Goal: Task Accomplishment & Management: Manage account settings

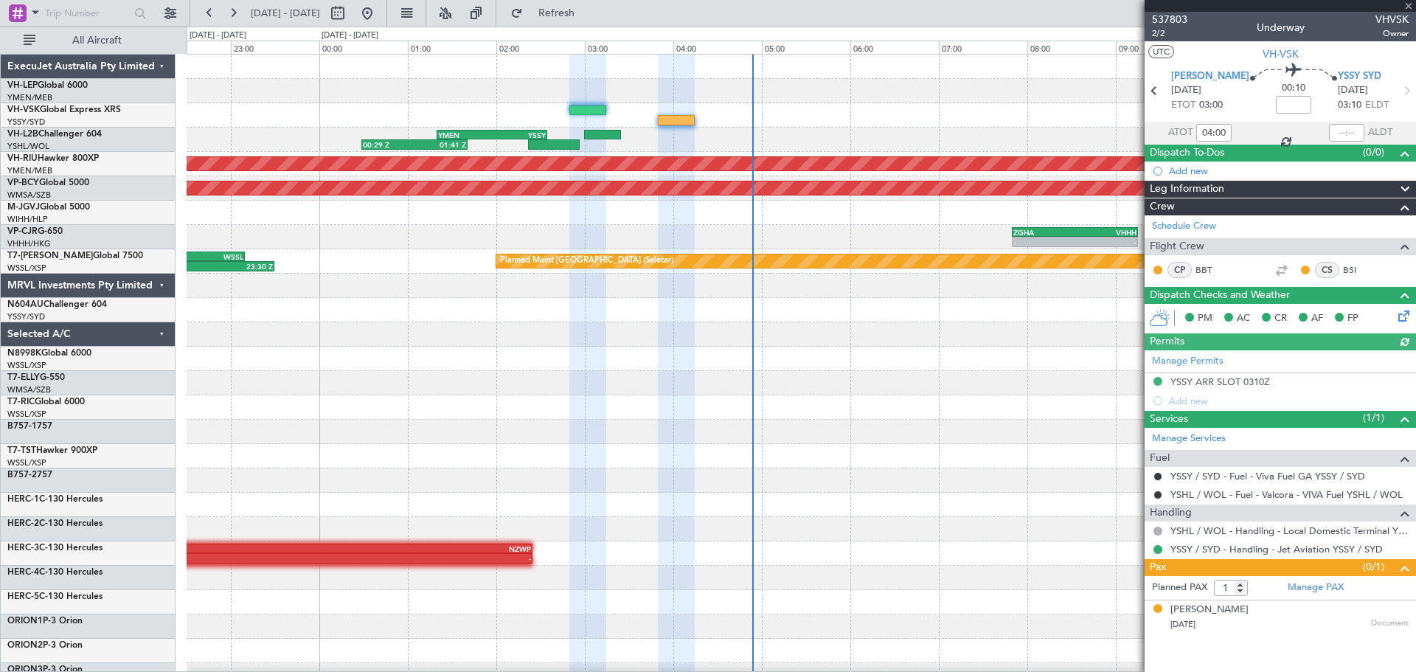
click at [465, 177] on div "00:29 Z 01:41 Z YMEN 01:20 Z YSSY 02:35 Z Planned Maint [GEOGRAPHIC_DATA] ([GEO…" at bounding box center [801, 456] width 1229 height 803
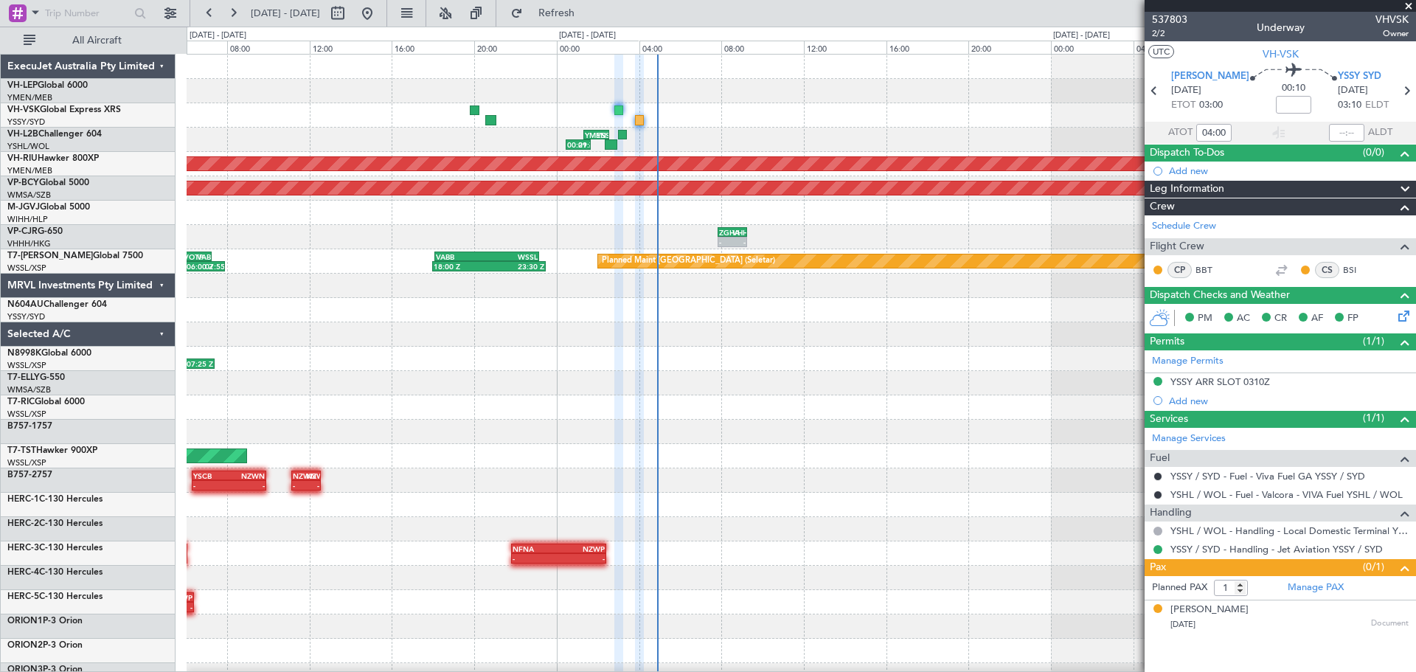
click at [369, 193] on div "YMEN 01:20 Z YSSY 02:35 Z 00:29 Z 01:41 Z Planned Maint [GEOGRAPHIC_DATA] ([GEO…" at bounding box center [801, 456] width 1229 height 803
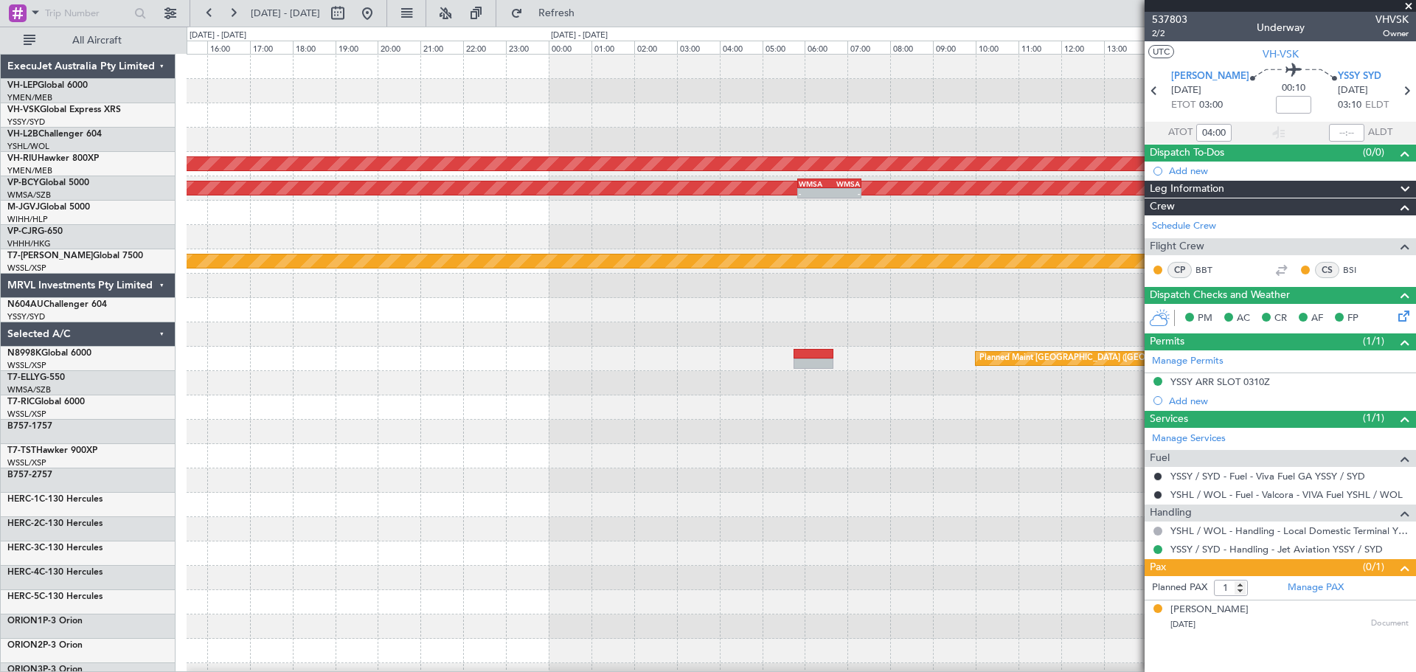
click at [811, 121] on div at bounding box center [801, 115] width 1229 height 24
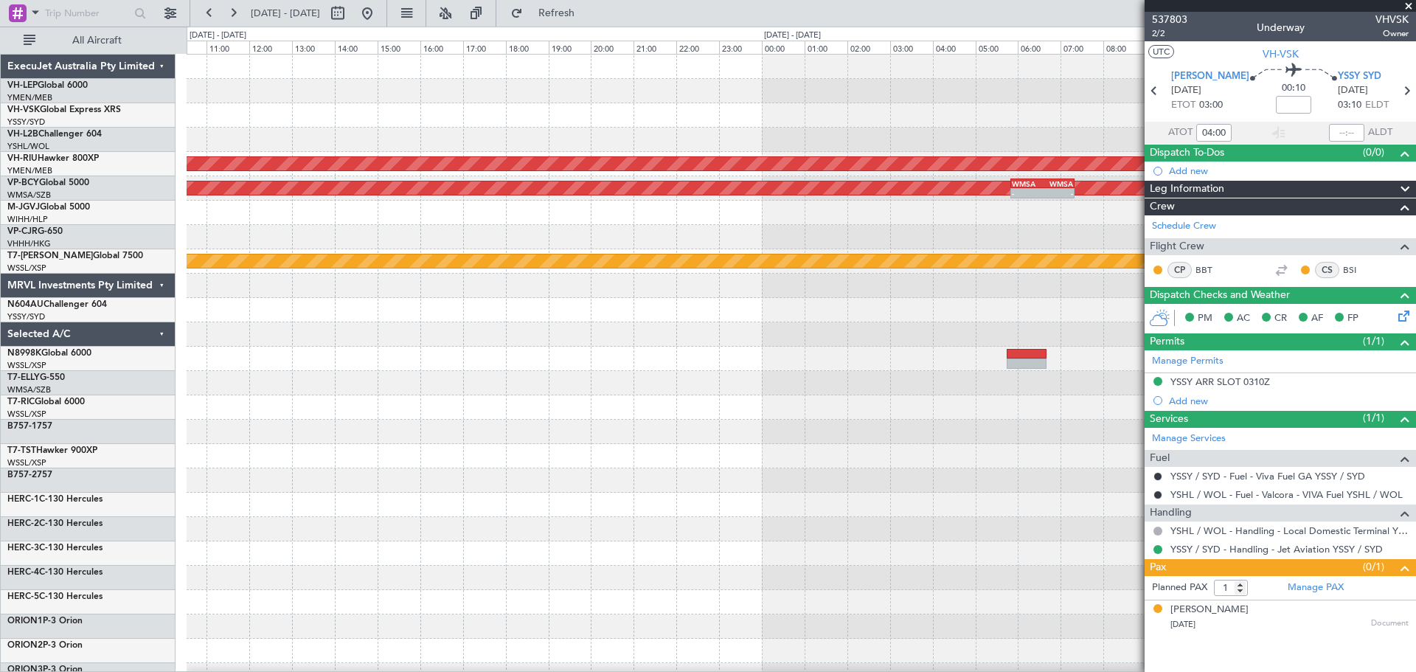
click at [815, 122] on div "Planned Maint [GEOGRAPHIC_DATA] ([GEOGRAPHIC_DATA]) Unplanned Maint [GEOGRAPHIC…" at bounding box center [801, 456] width 1229 height 803
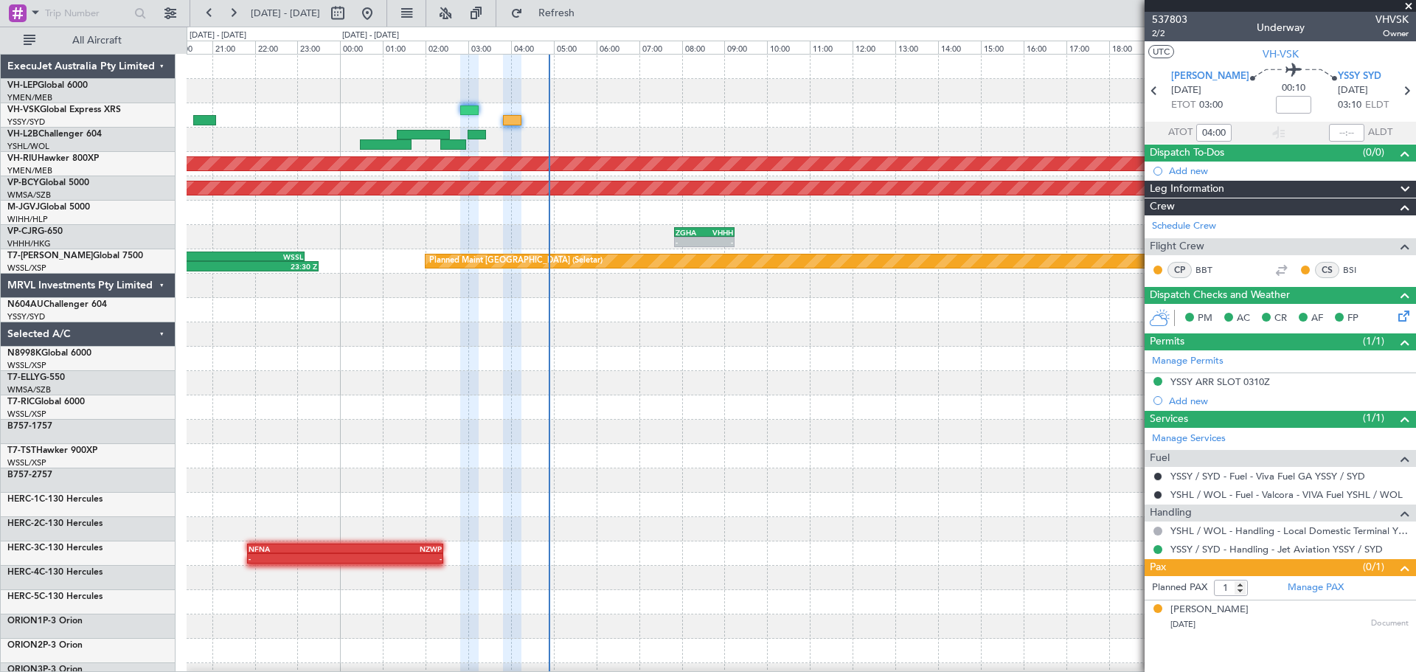
click at [850, 122] on div "Planned Maint [GEOGRAPHIC_DATA] ([GEOGRAPHIC_DATA]) Unplanned Maint [GEOGRAPHIC…" at bounding box center [801, 456] width 1229 height 803
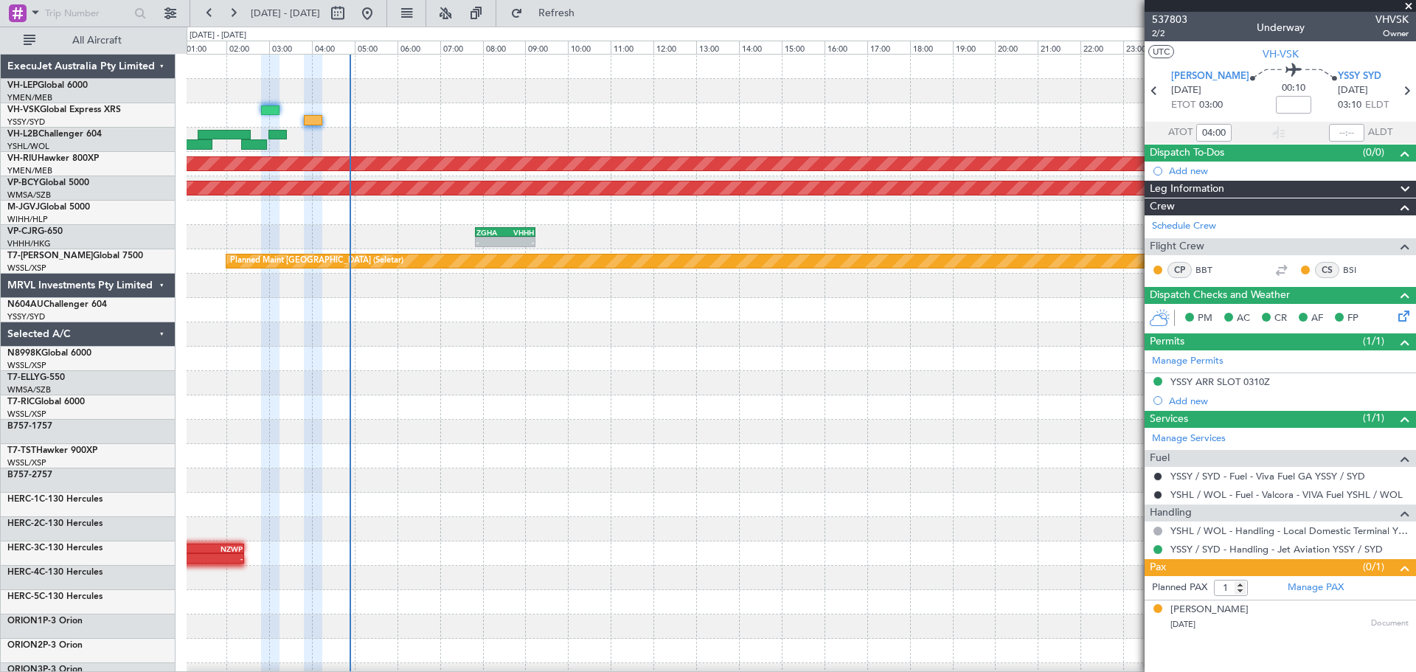
click at [469, 162] on div "Planned Maint [GEOGRAPHIC_DATA] ([GEOGRAPHIC_DATA]) Unplanned Maint [GEOGRAPHIC…" at bounding box center [801, 456] width 1229 height 803
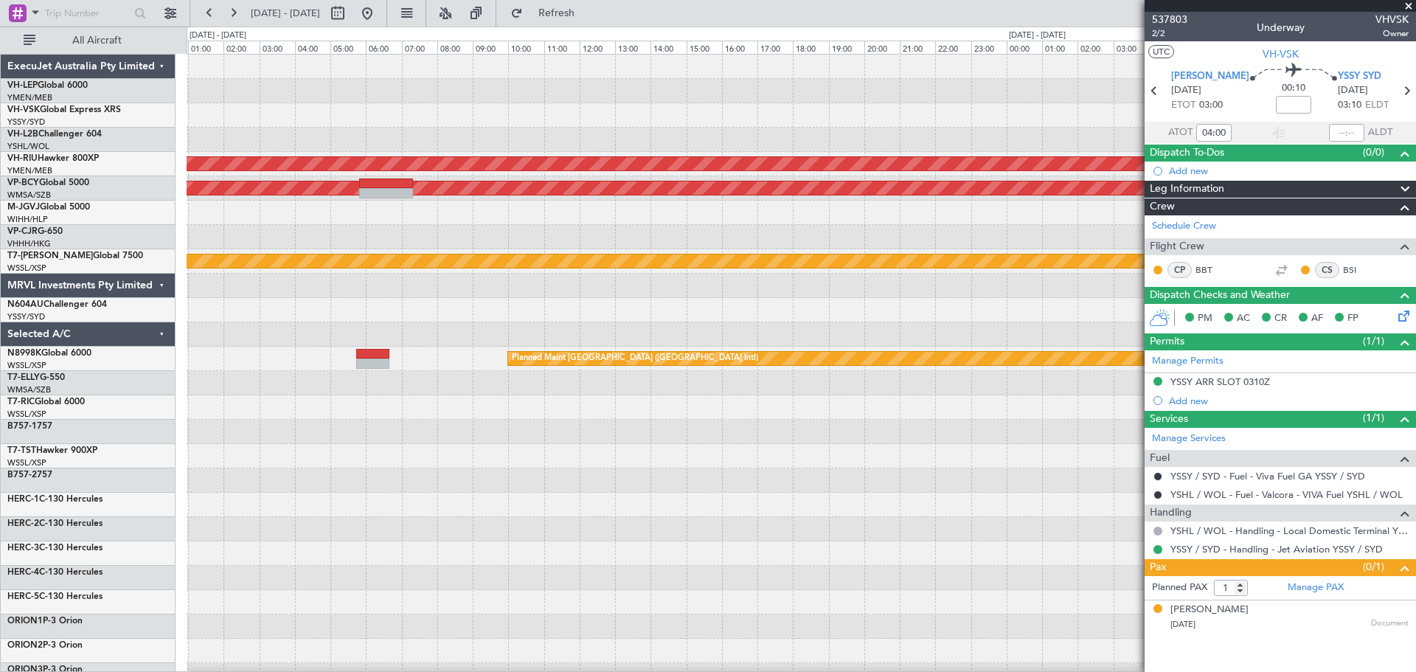
click at [273, 170] on div "Planned Maint [GEOGRAPHIC_DATA] ([GEOGRAPHIC_DATA]) Unplanned Maint [GEOGRAPHIC…" at bounding box center [801, 456] width 1229 height 803
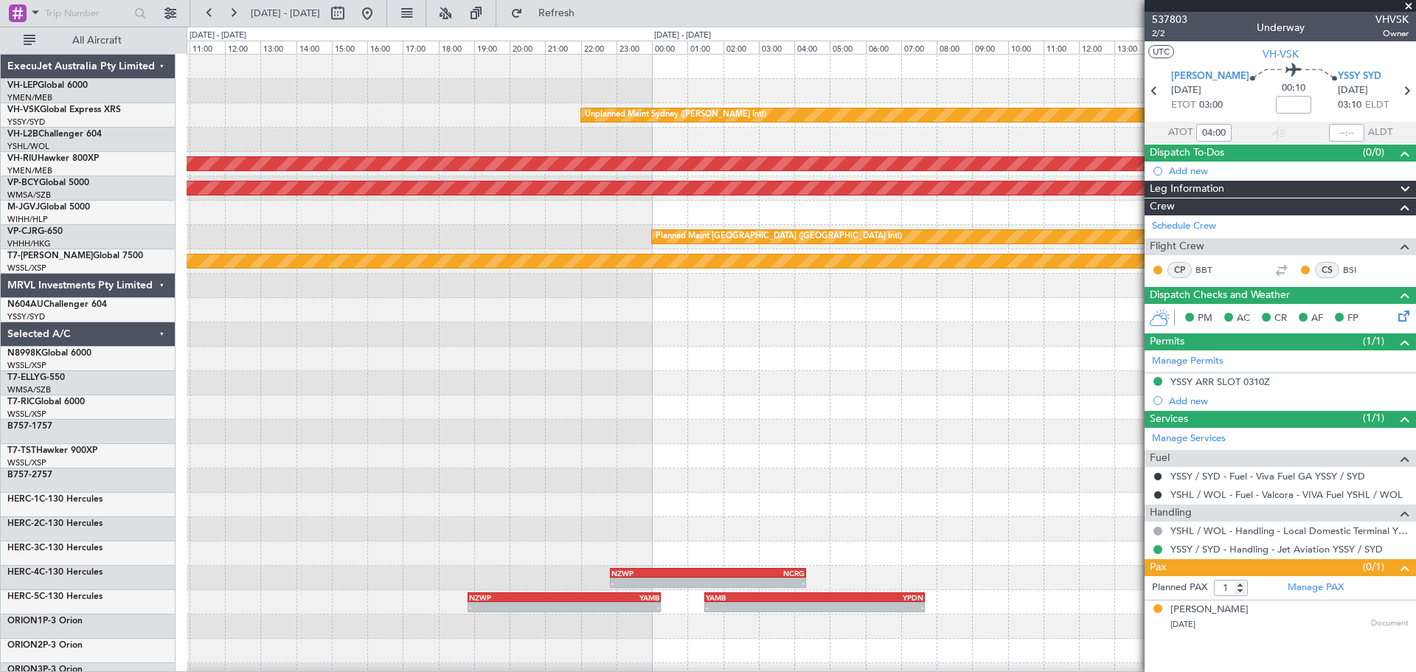
click at [434, 192] on div "Unplanned Maint Sydney ([PERSON_NAME] Intl) - - YSSY 20:50 Z NTAA 03:10 Z Plann…" at bounding box center [801, 456] width 1229 height 803
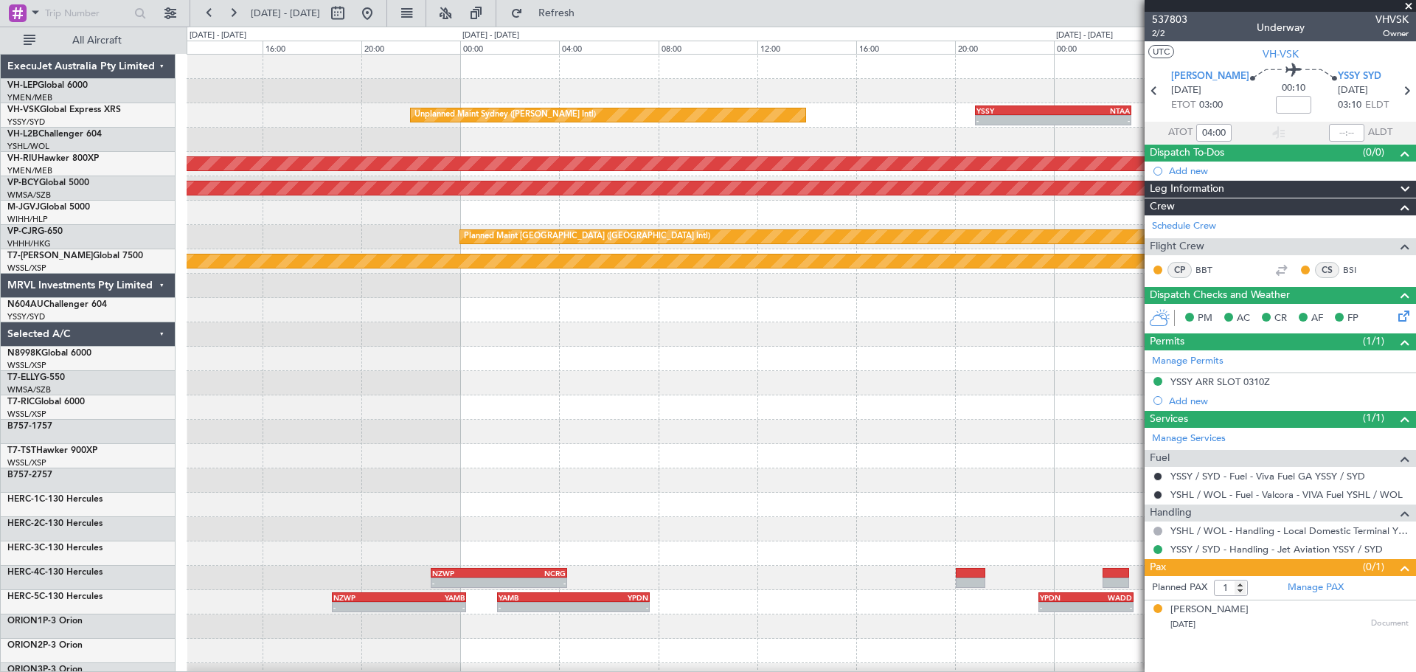
click at [404, 187] on div "Unplanned Maint Sydney ([PERSON_NAME] Intl) - - YSSY 20:50 Z NTAA 03:10 Z - - N…" at bounding box center [801, 456] width 1229 height 803
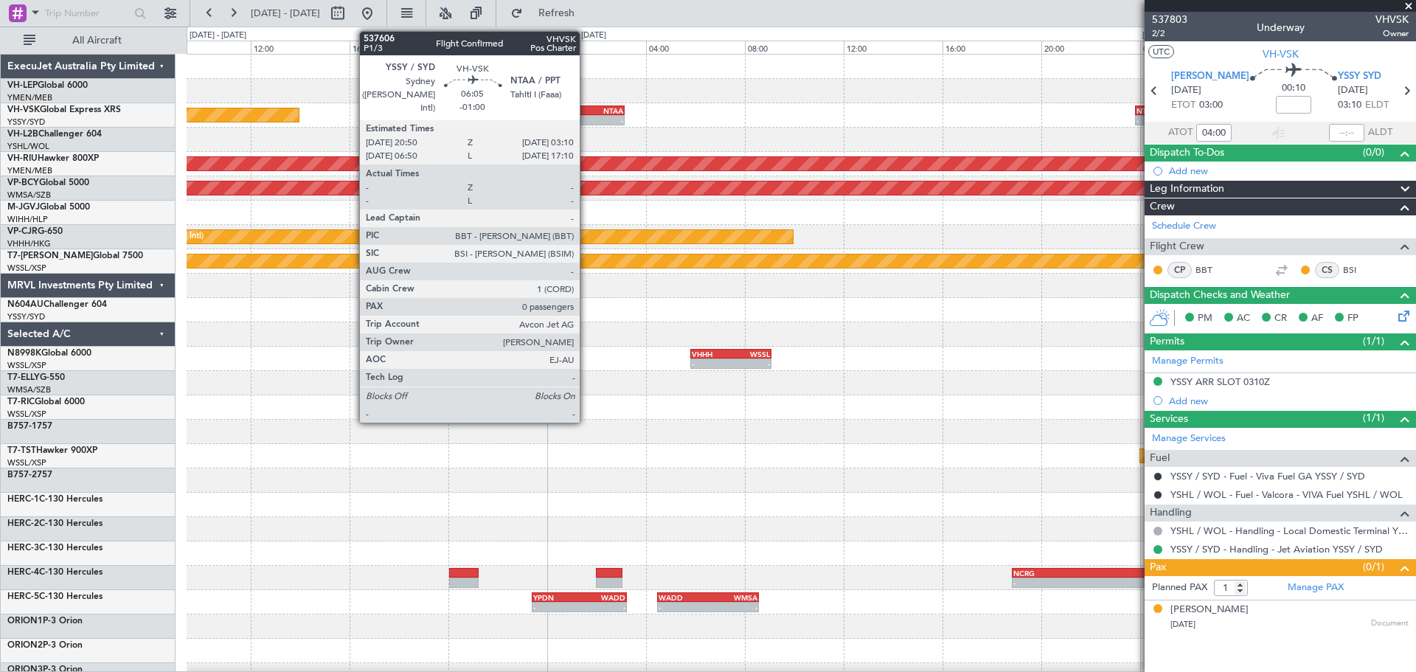
click at [586, 121] on div "-" at bounding box center [585, 120] width 77 height 9
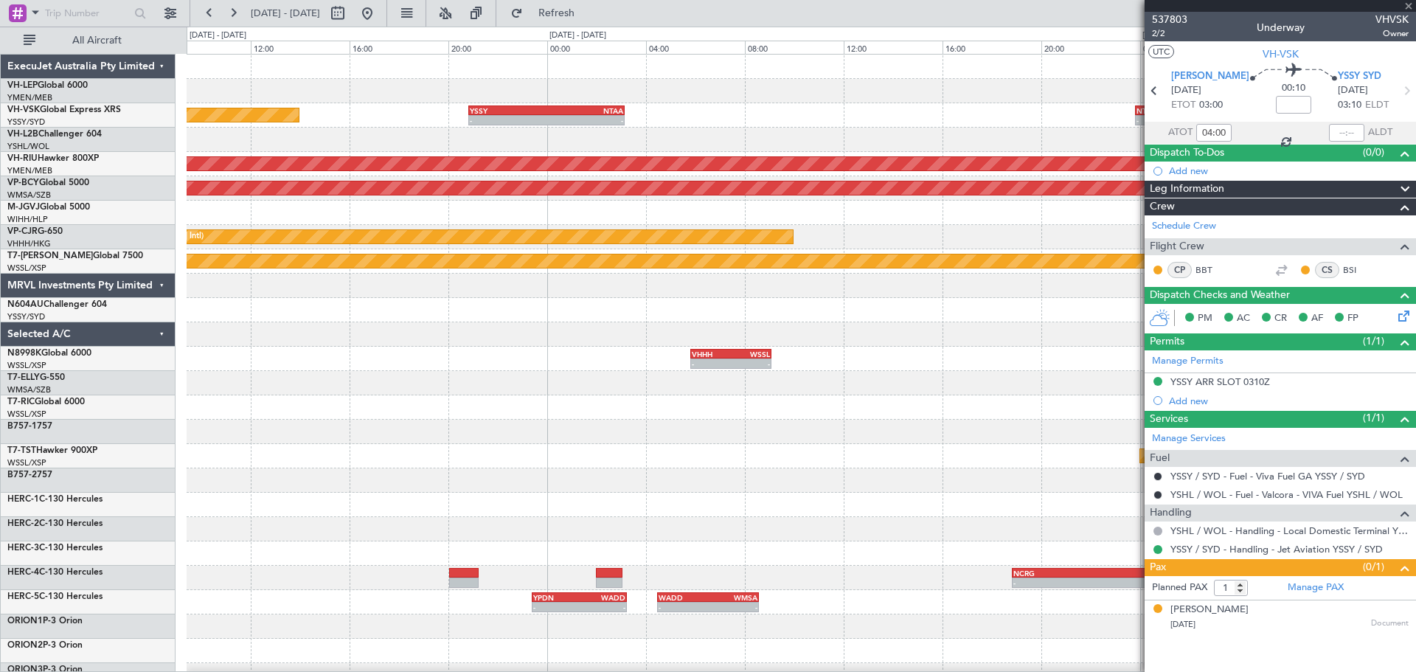
type input "-01:00"
type input "0"
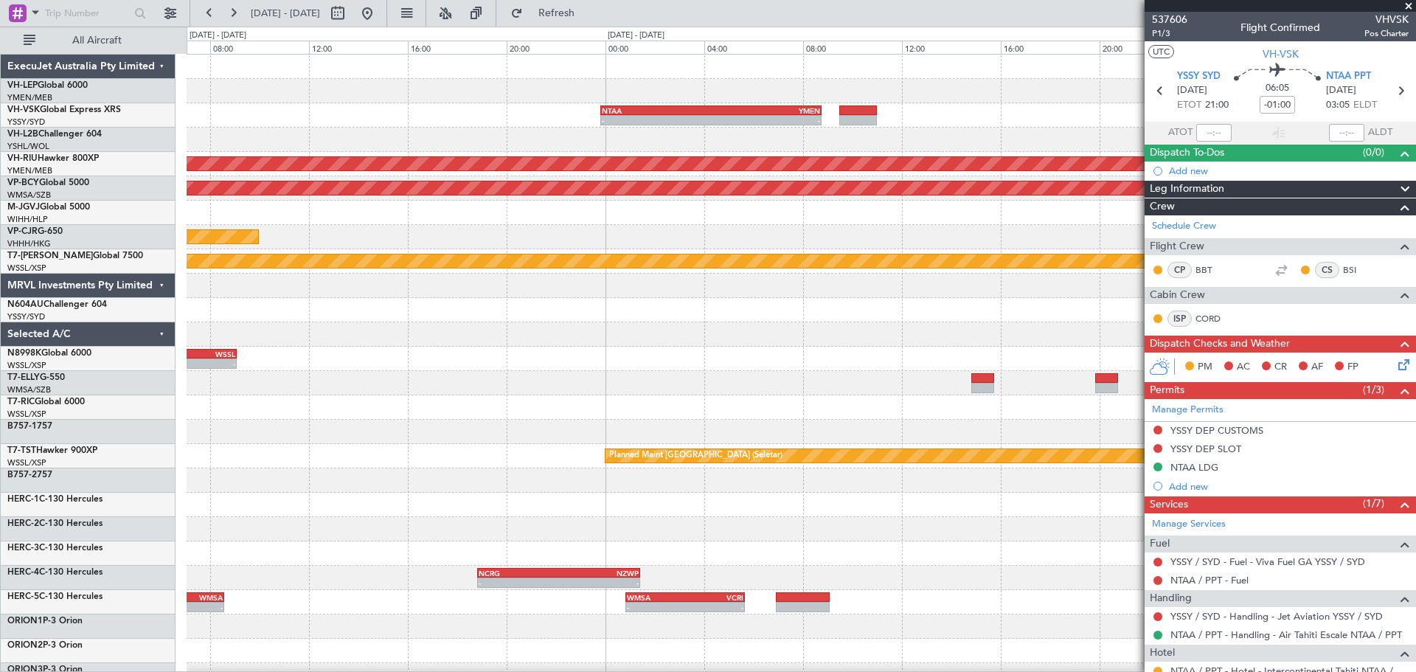
click at [466, 195] on div "- - NTAA 23:50 Z YMEN 08:45 Z - - YSSY 20:50 Z NTAA 03:10 Z Planned Maint [GEOG…" at bounding box center [801, 456] width 1229 height 803
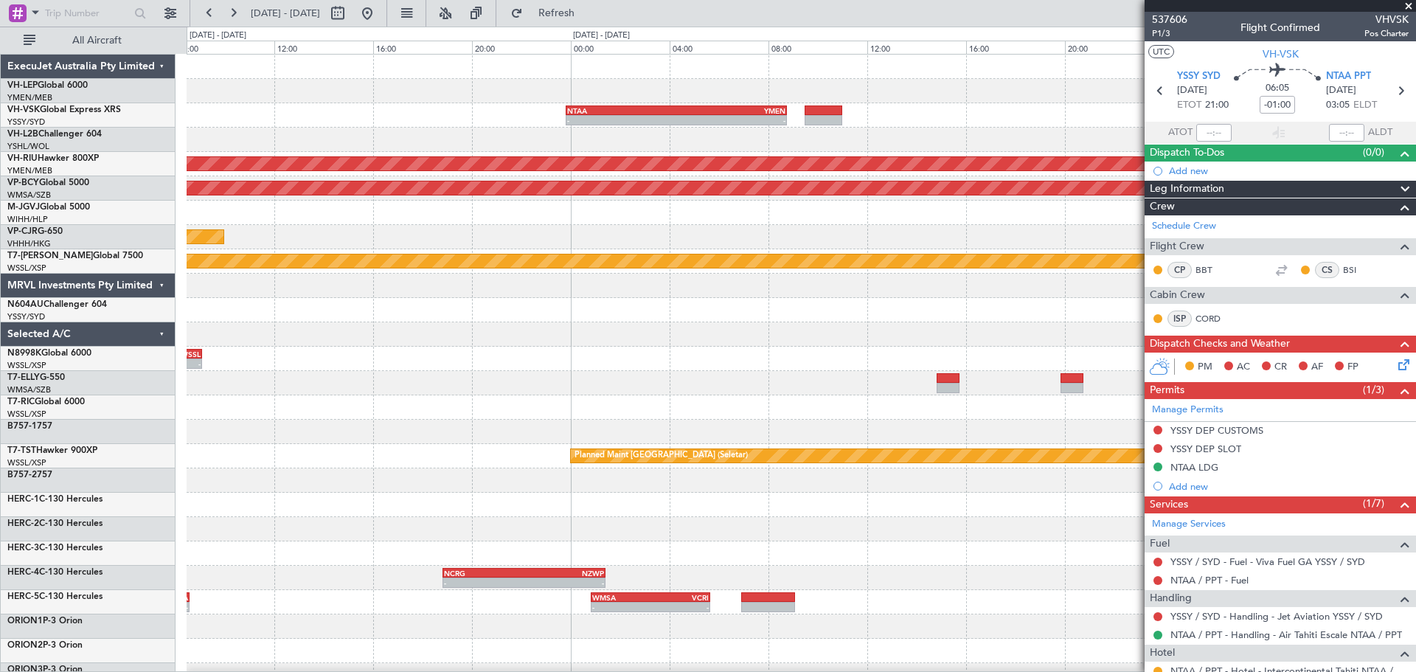
click at [752, 111] on div "- - NTAA 23:50 Z YMEN 08:45 Z - - YSSY 20:50 Z NTAA 03:10 Z" at bounding box center [801, 115] width 1229 height 24
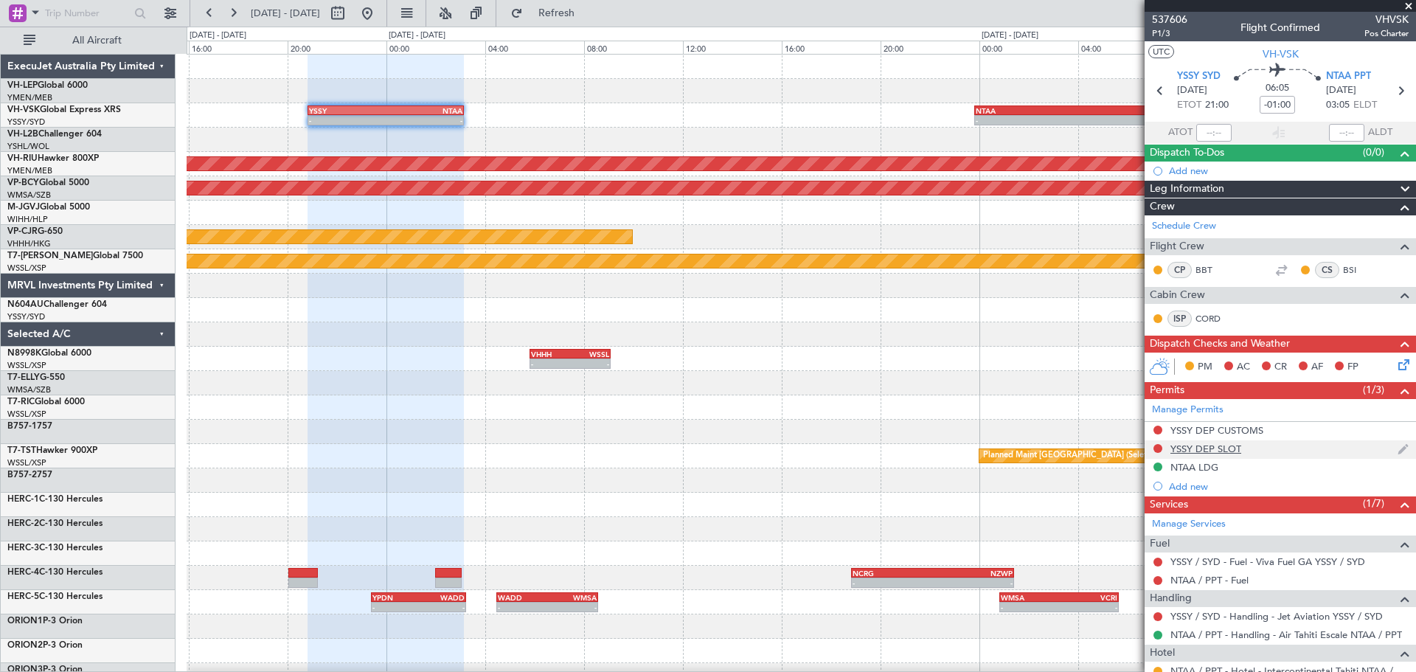
click at [1228, 449] on div "YSSY DEP SLOT" at bounding box center [1206, 449] width 71 height 13
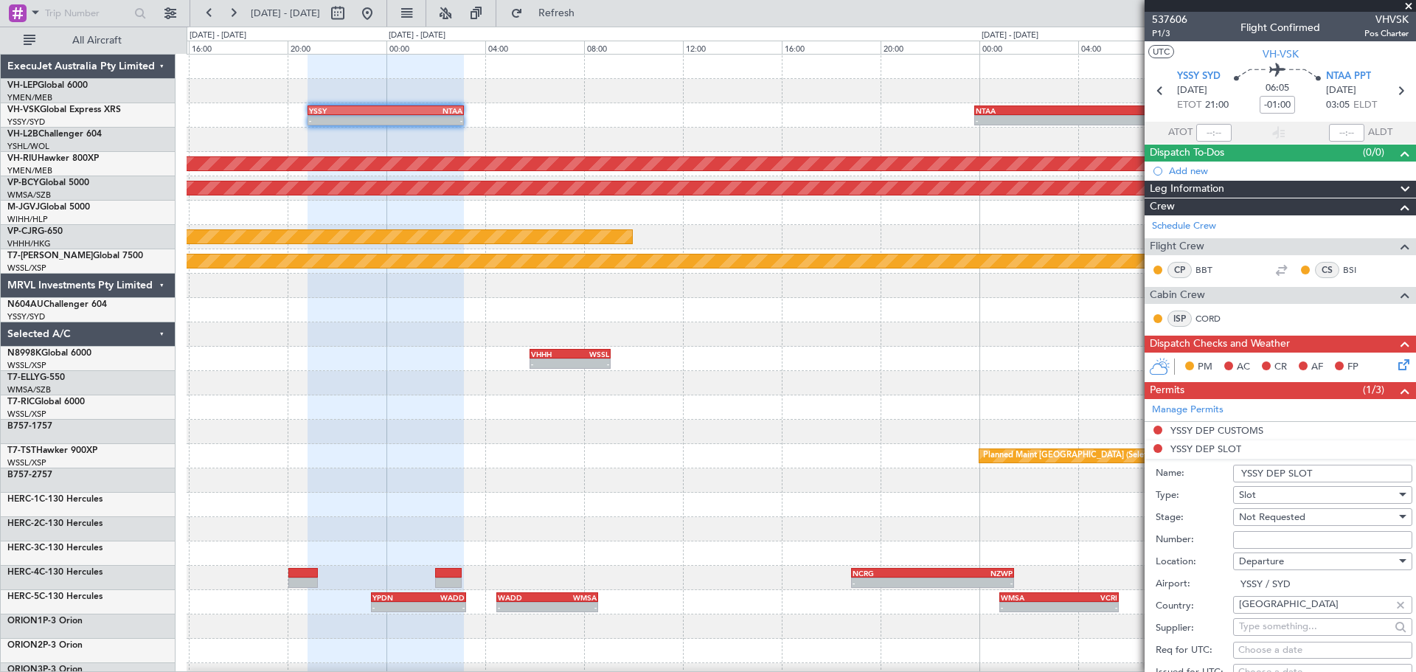
click at [1297, 516] on span "Not Requested" at bounding box center [1272, 516] width 66 height 13
drag, startPoint x: 1410, startPoint y: 325, endPoint x: 1415, endPoint y: 395, distance: 70.3
click at [1415, 395] on div at bounding box center [708, 336] width 1416 height 672
click at [1318, 516] on div "Not Requested" at bounding box center [1317, 517] width 157 height 22
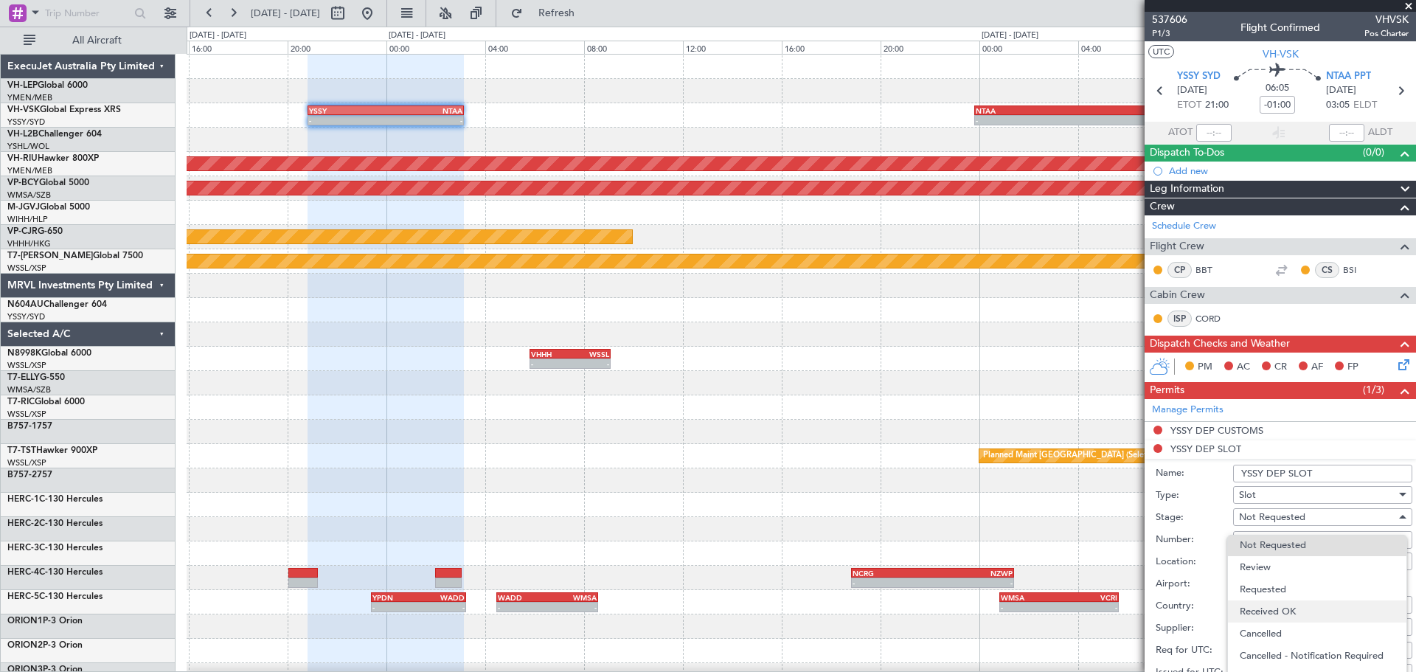
click at [1287, 614] on span "Received OK" at bounding box center [1317, 611] width 155 height 22
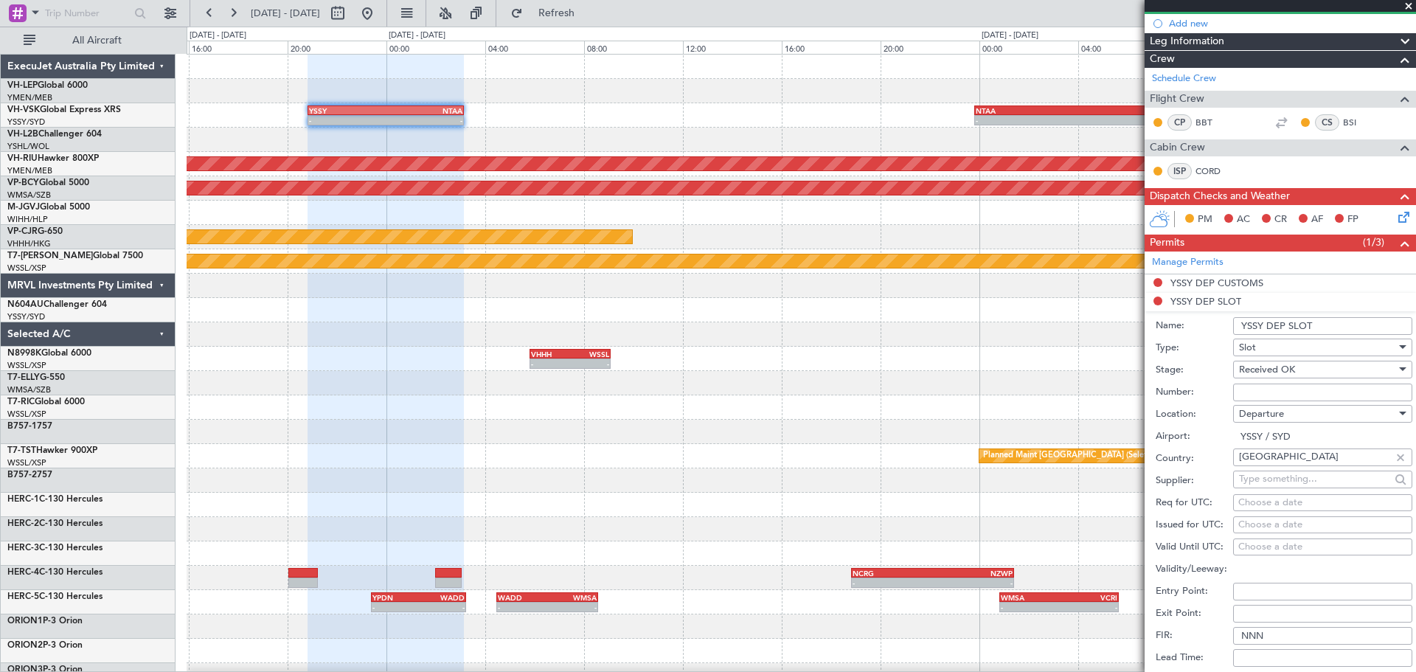
click at [1276, 526] on div "Choose a date" at bounding box center [1322, 525] width 169 height 15
select select "9"
select select "2025"
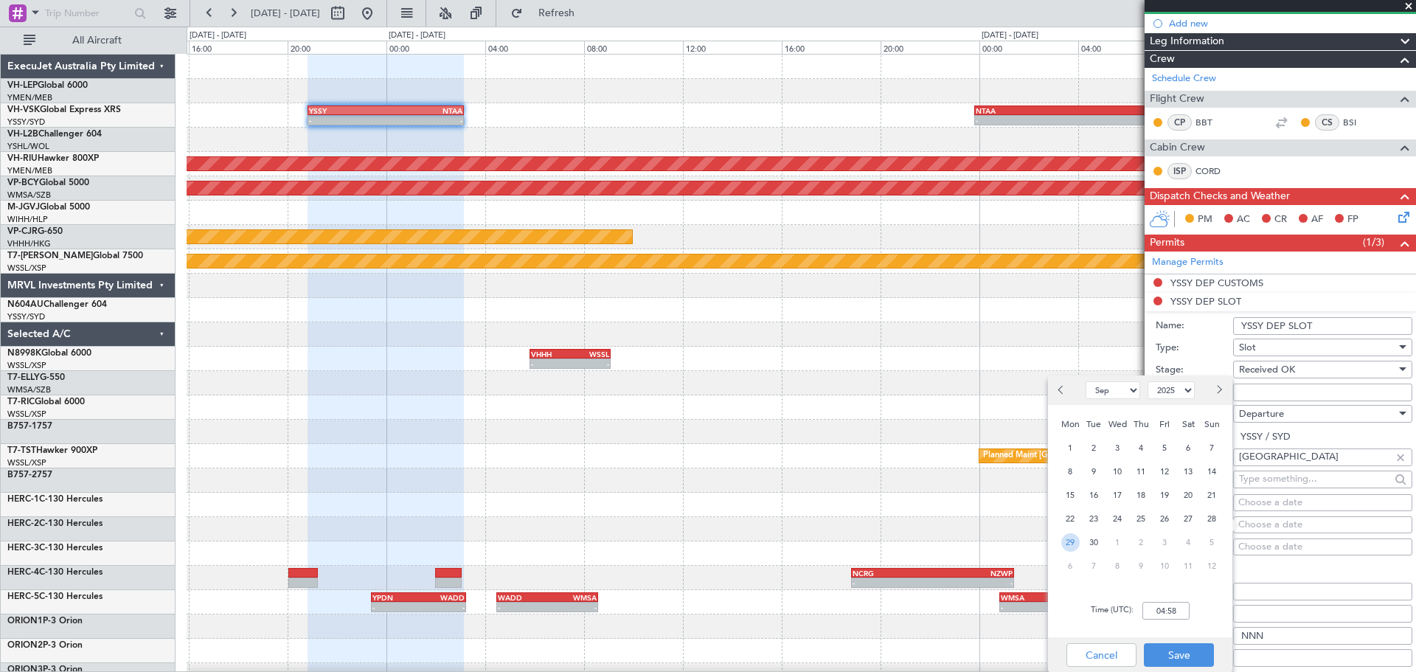
click at [1070, 543] on span "29" at bounding box center [1070, 542] width 18 height 18
click at [1186, 615] on input "00:00" at bounding box center [1166, 611] width 47 height 18
type input "21:00"
click at [1189, 648] on button "Save" at bounding box center [1179, 655] width 70 height 24
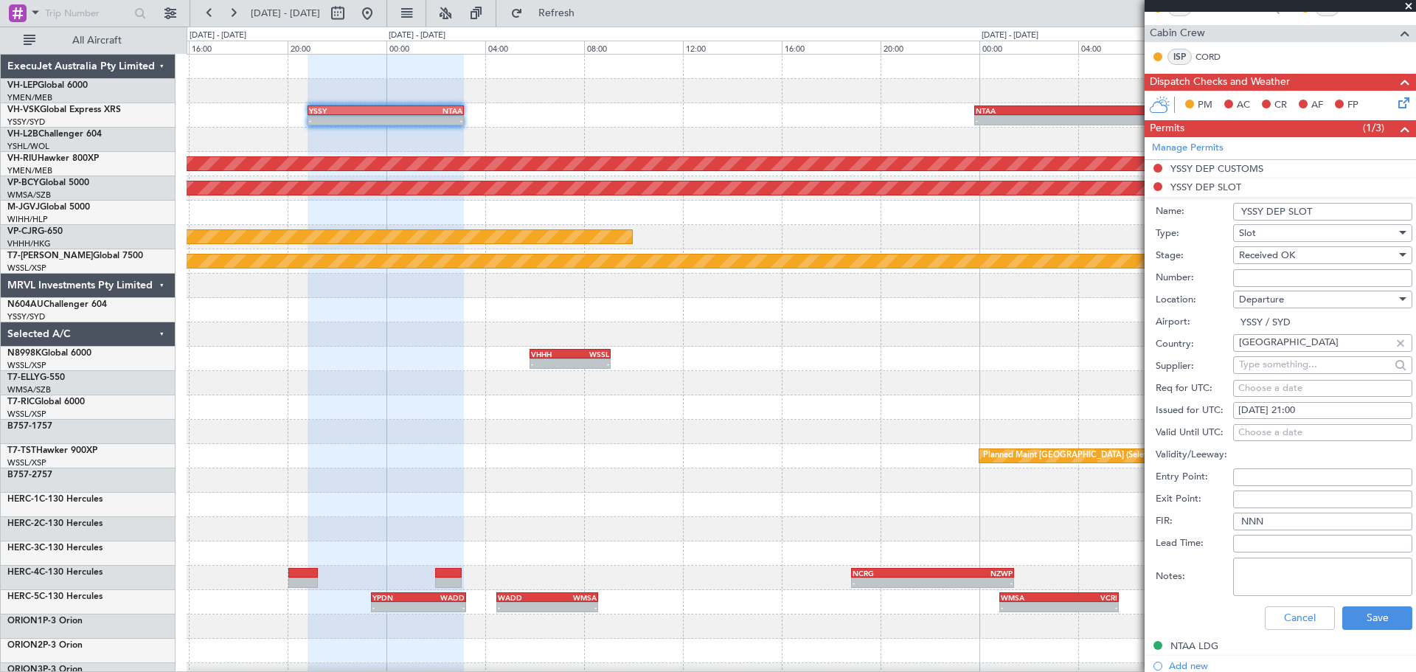
scroll to position [289, 0]
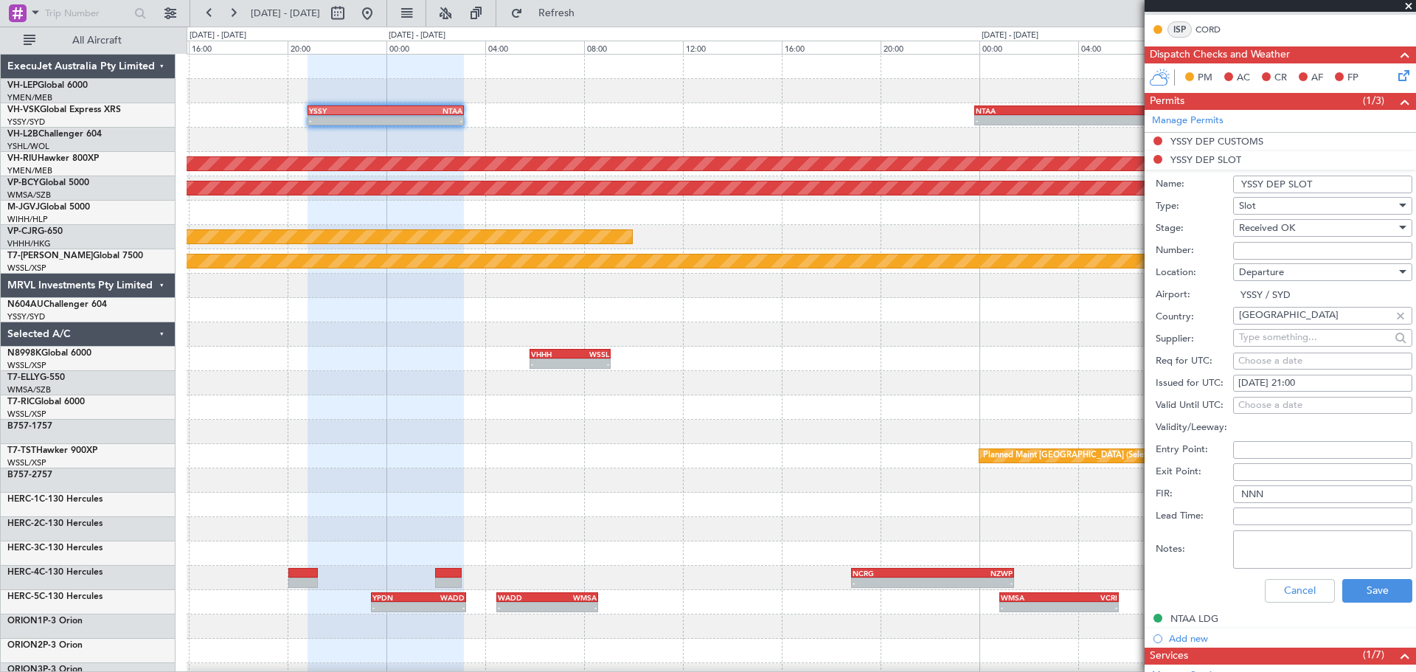
click at [1373, 604] on div "Cancel Save" at bounding box center [1284, 591] width 257 height 38
click at [1363, 595] on button "Save" at bounding box center [1377, 591] width 70 height 24
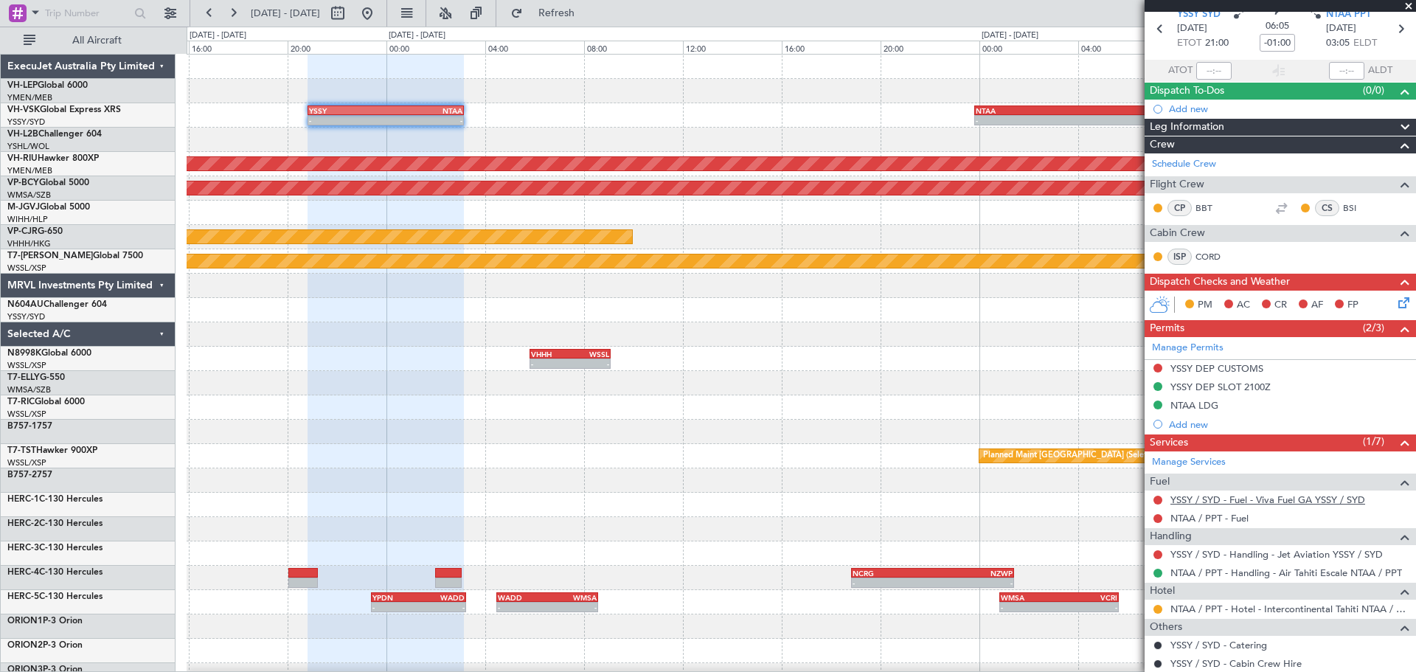
scroll to position [141, 0]
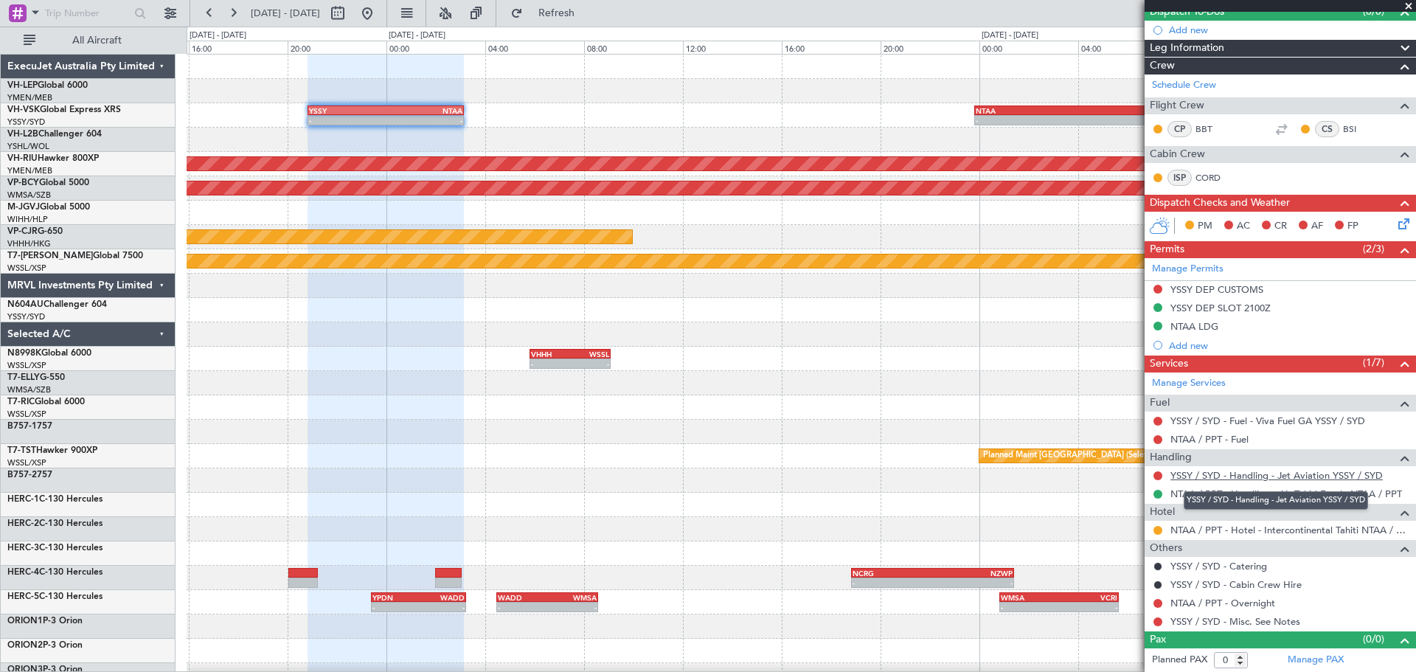
click at [1288, 473] on link "YSSY / SYD - Handling - Jet Aviation YSSY / SYD" at bounding box center [1277, 475] width 212 height 13
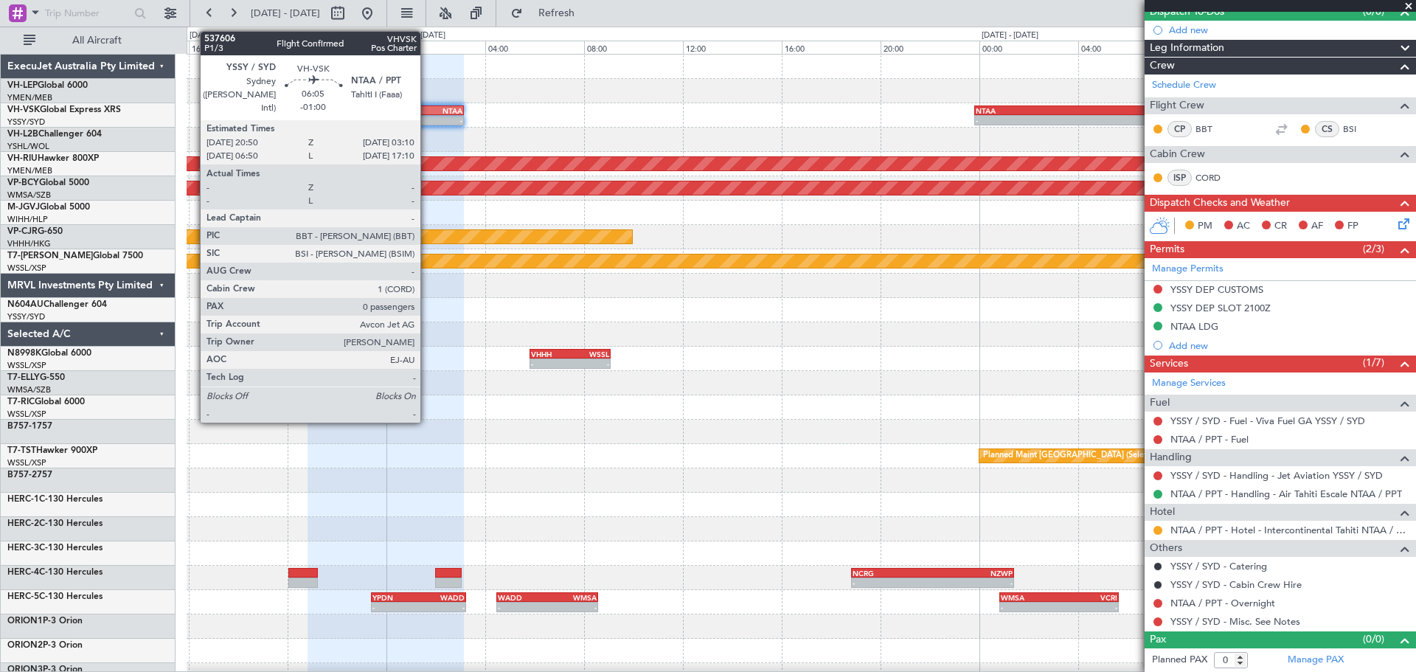
click at [427, 119] on div "-" at bounding box center [424, 120] width 77 height 9
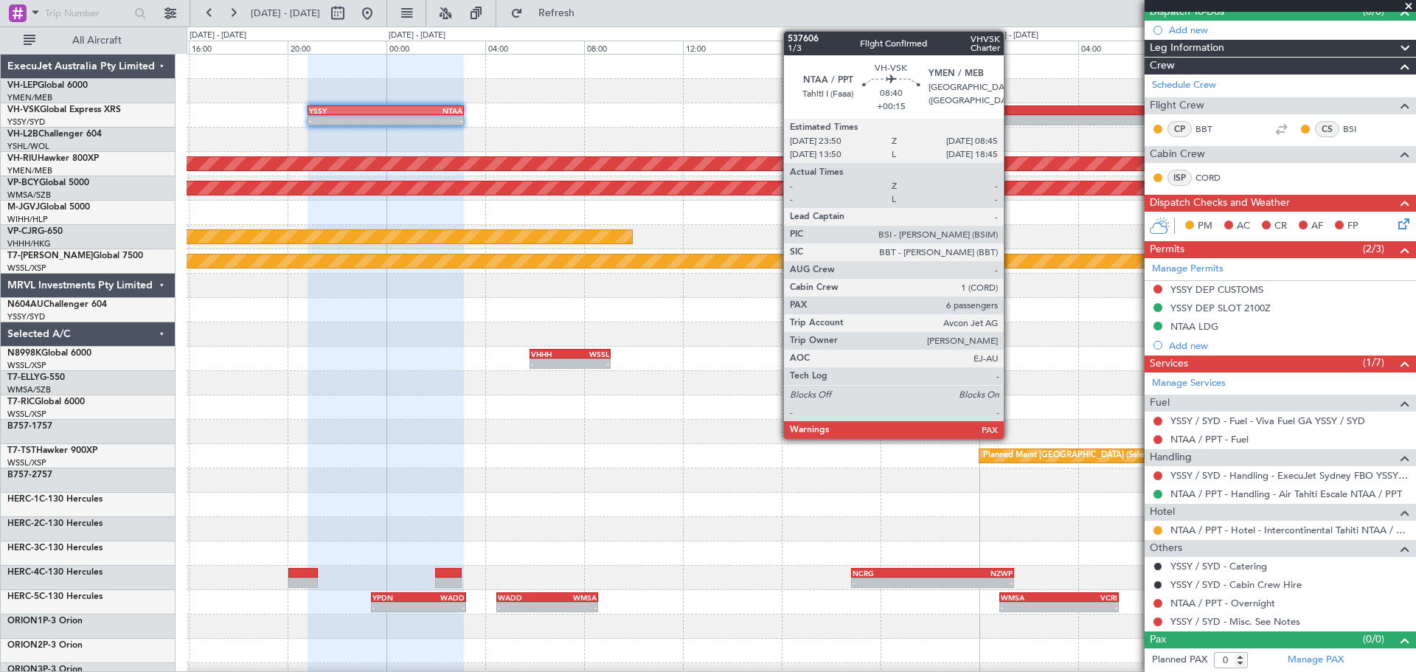
click at [1011, 113] on div "NTAA" at bounding box center [1030, 110] width 109 height 9
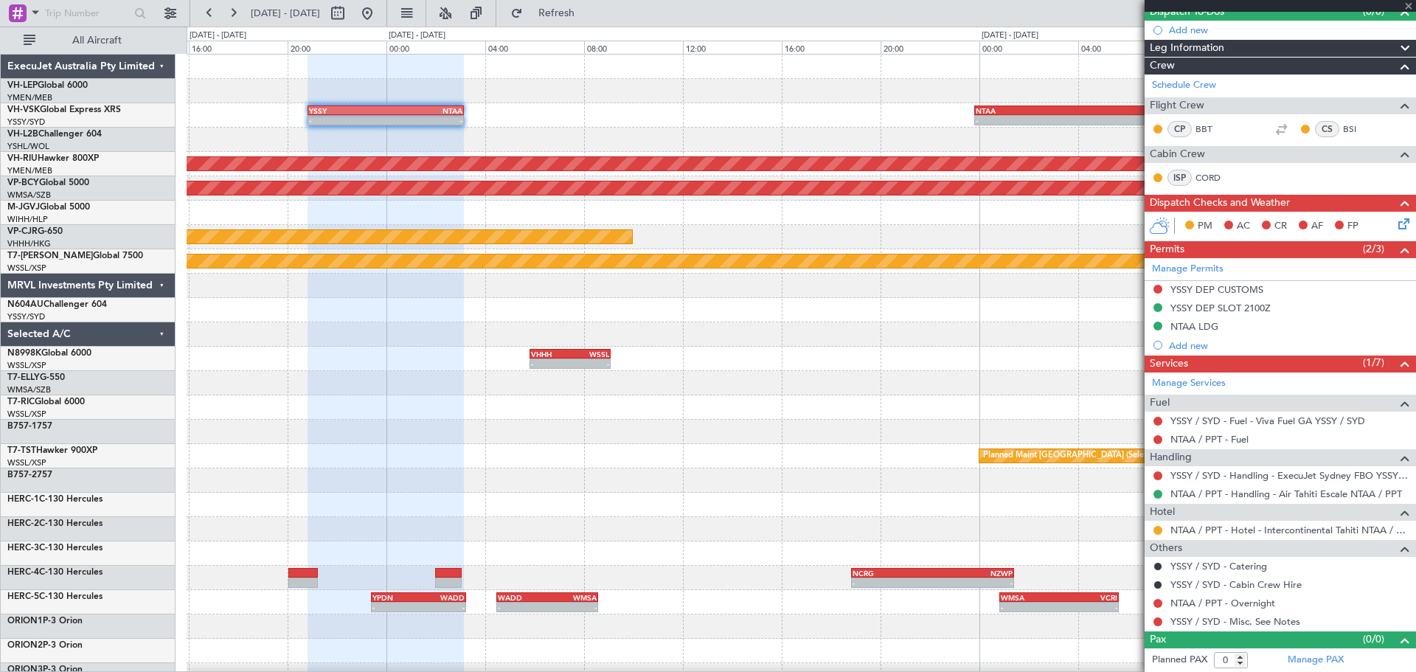
type input "+00:15"
type input "6"
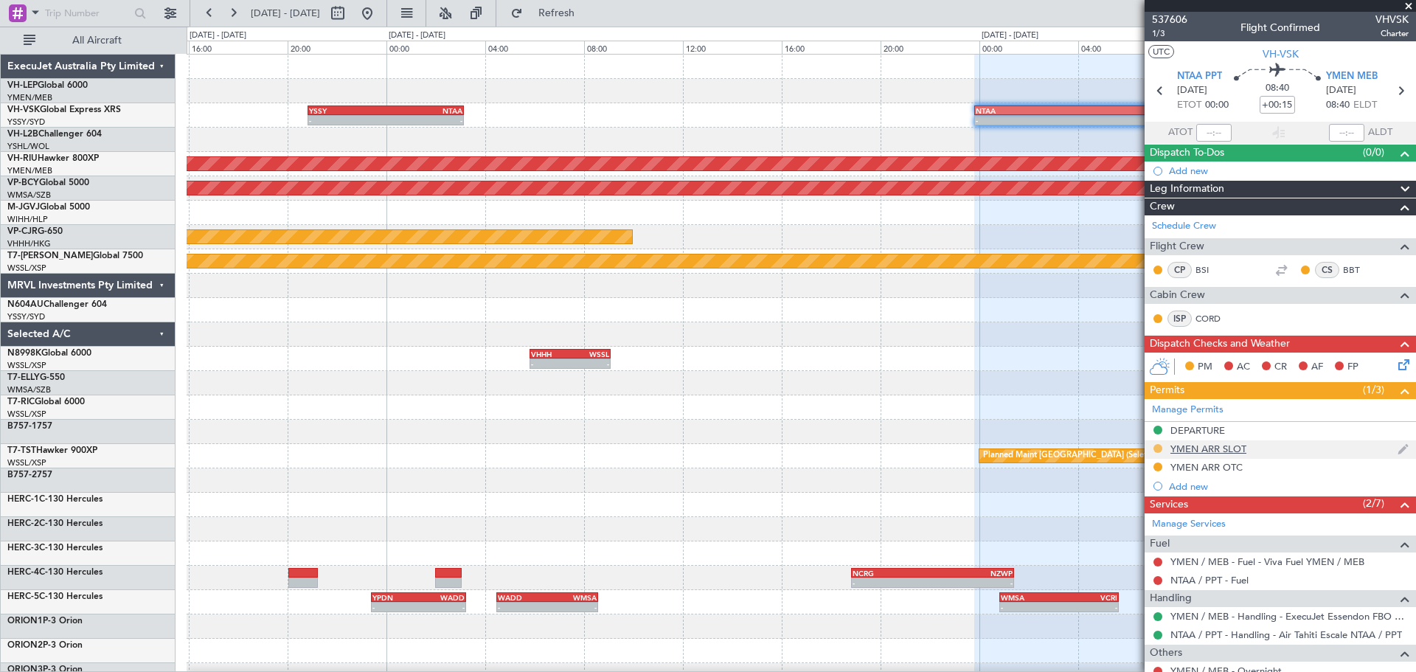
click at [1157, 448] on button at bounding box center [1158, 448] width 9 height 9
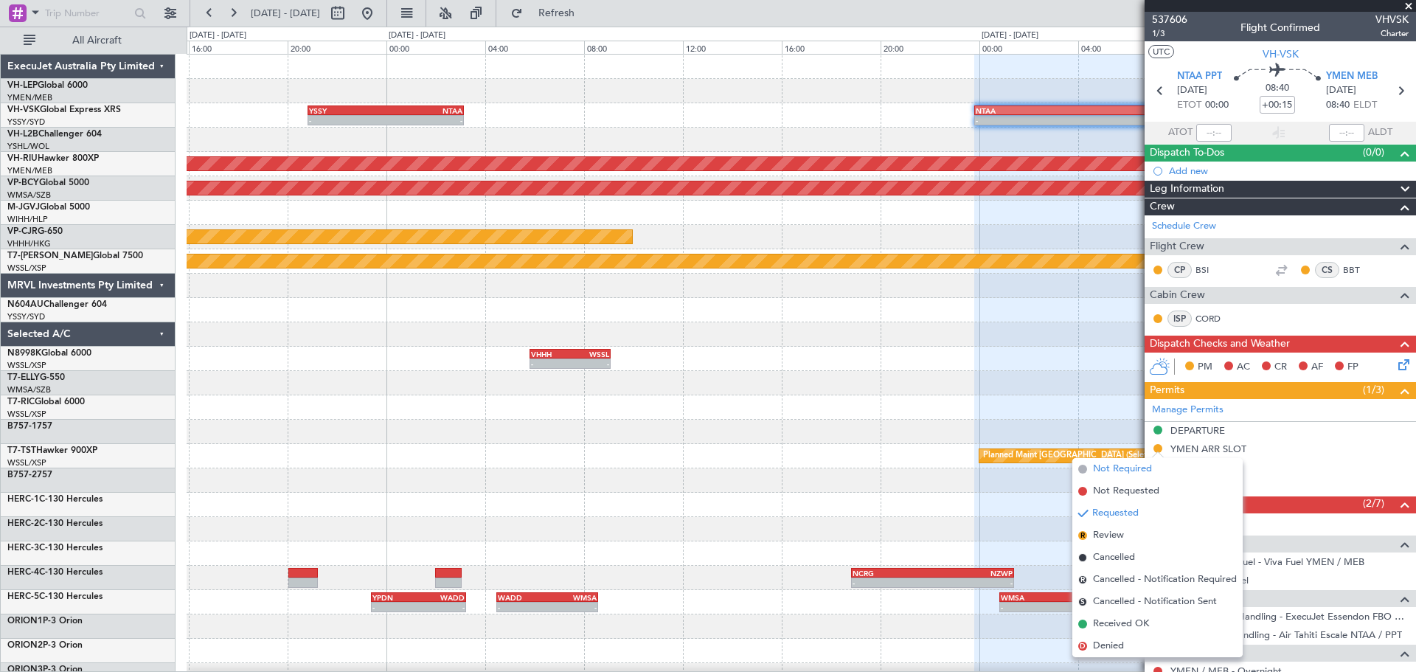
click at [1119, 471] on span "Not Required" at bounding box center [1122, 469] width 59 height 15
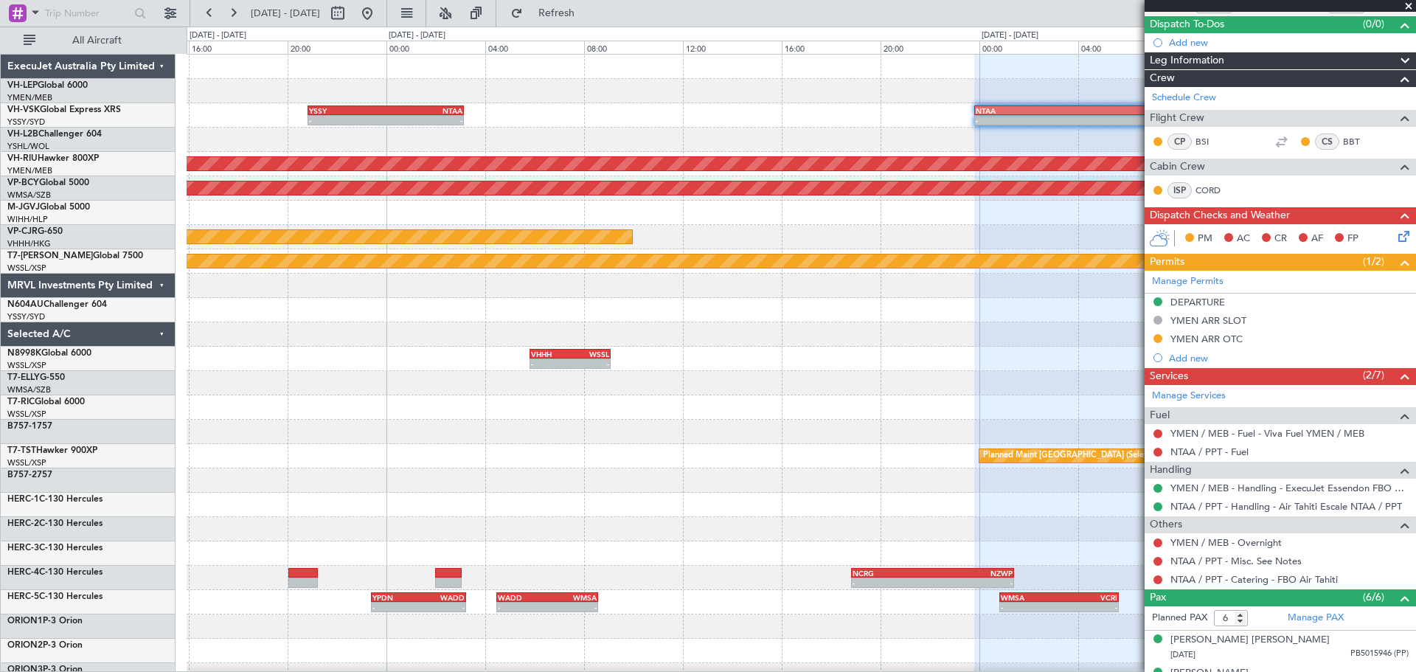
scroll to position [148, 0]
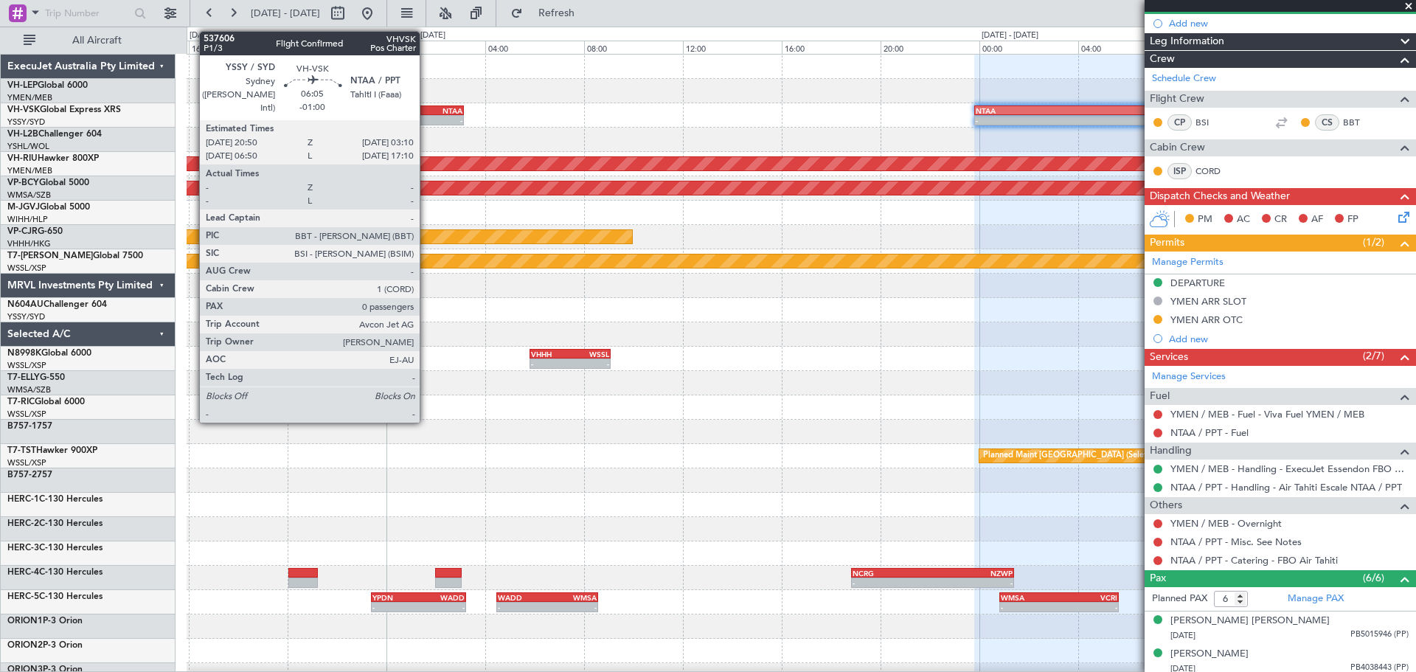
click at [426, 111] on div "NTAA" at bounding box center [424, 110] width 77 height 9
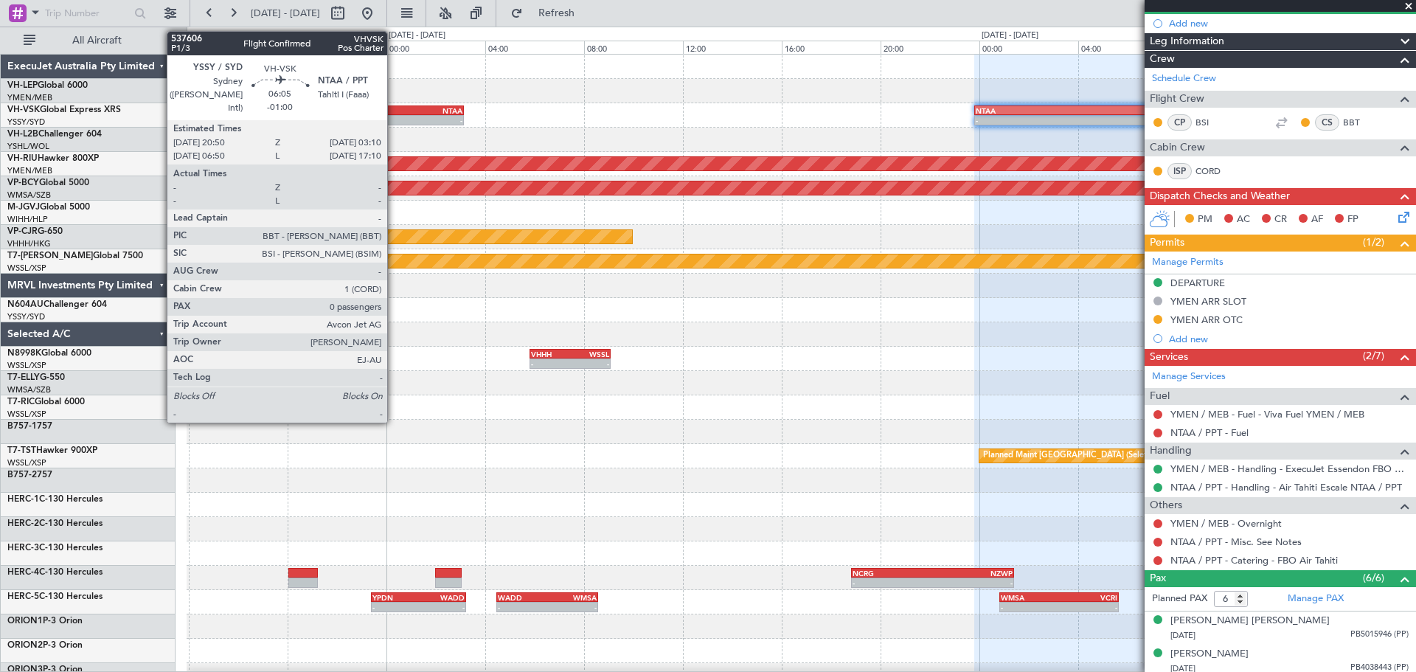
click at [394, 110] on div "NTAA" at bounding box center [424, 110] width 77 height 9
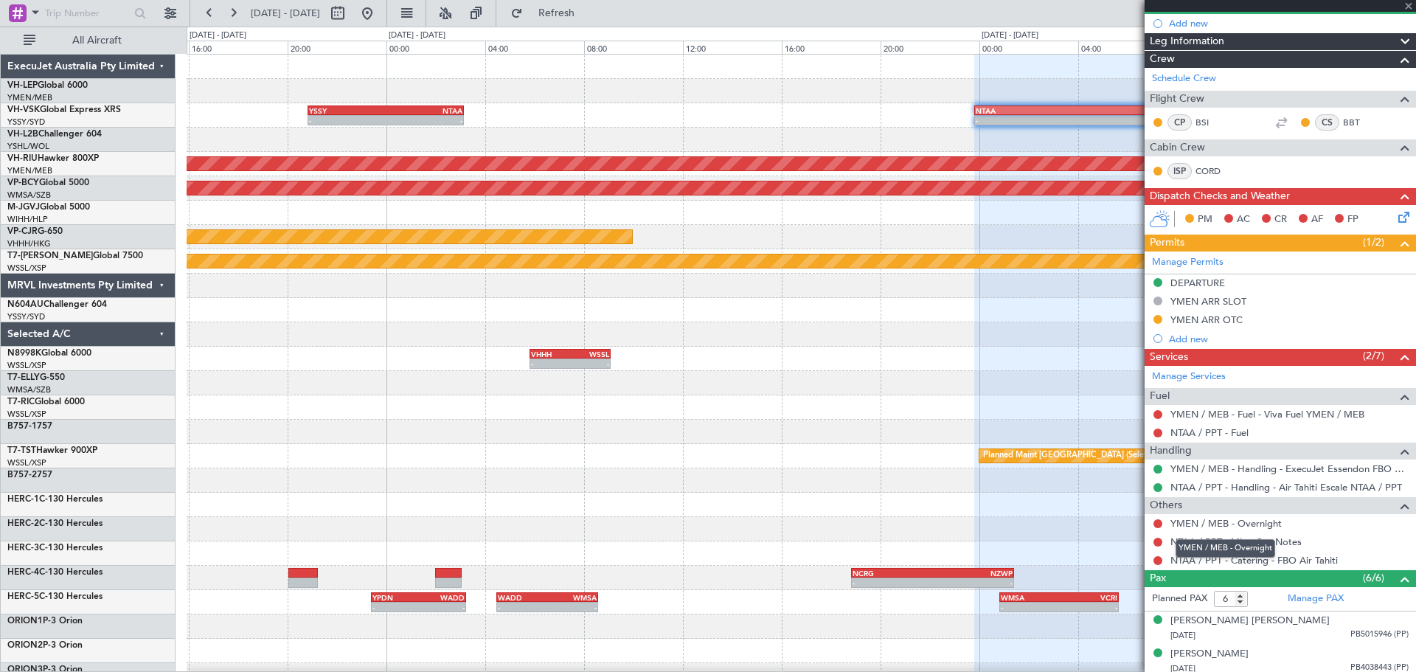
type input "-01:00"
type input "0"
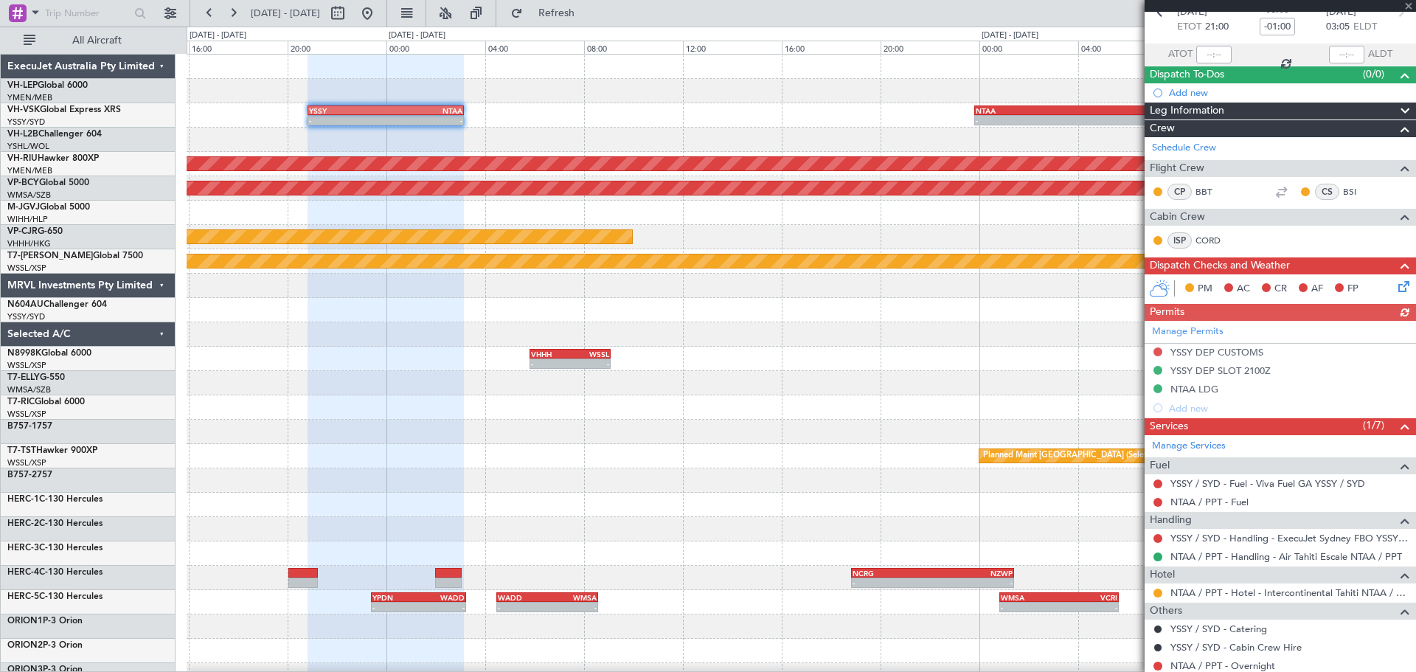
scroll to position [141, 0]
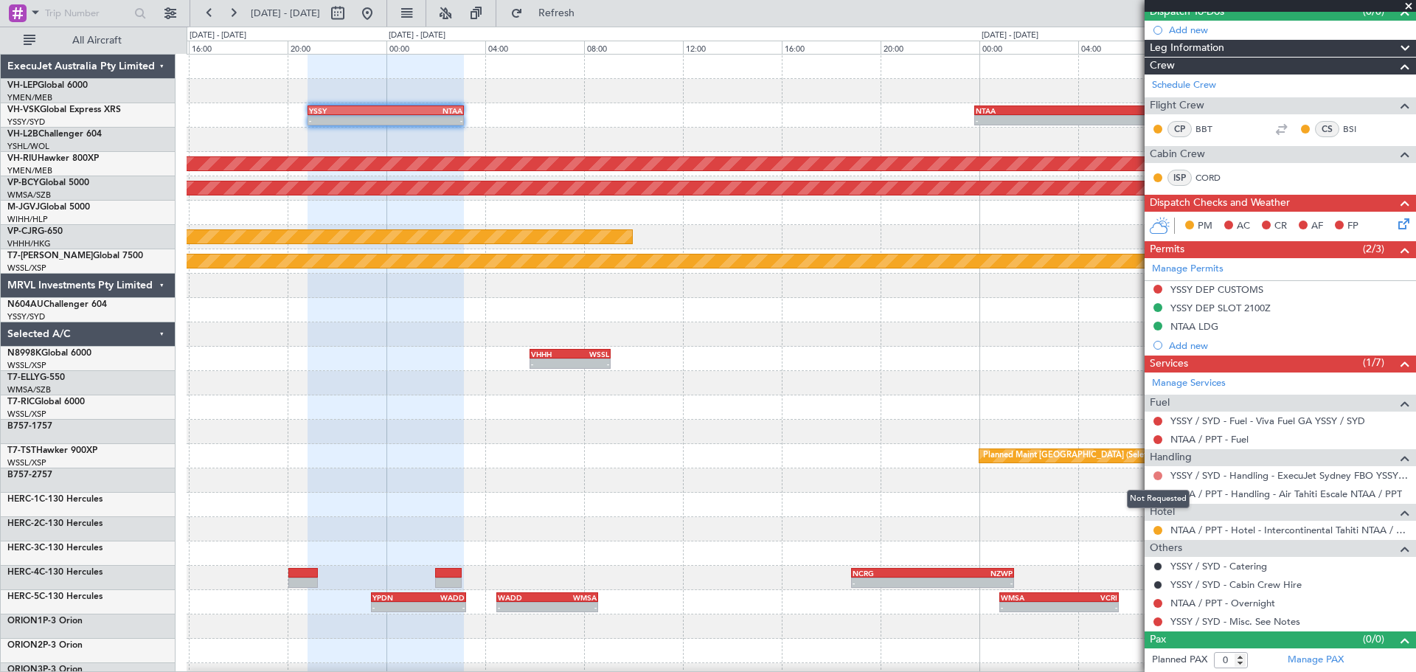
click at [1160, 474] on button at bounding box center [1158, 475] width 9 height 9
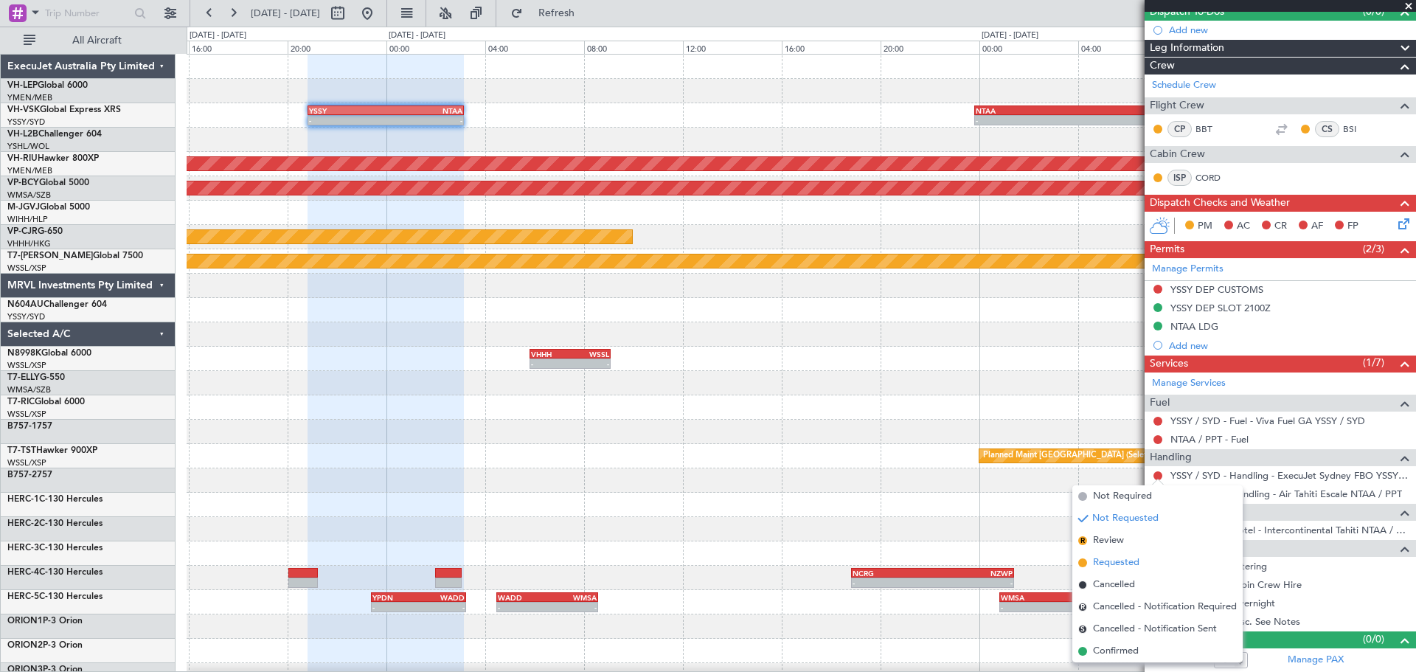
click at [1104, 566] on span "Requested" at bounding box center [1116, 562] width 46 height 15
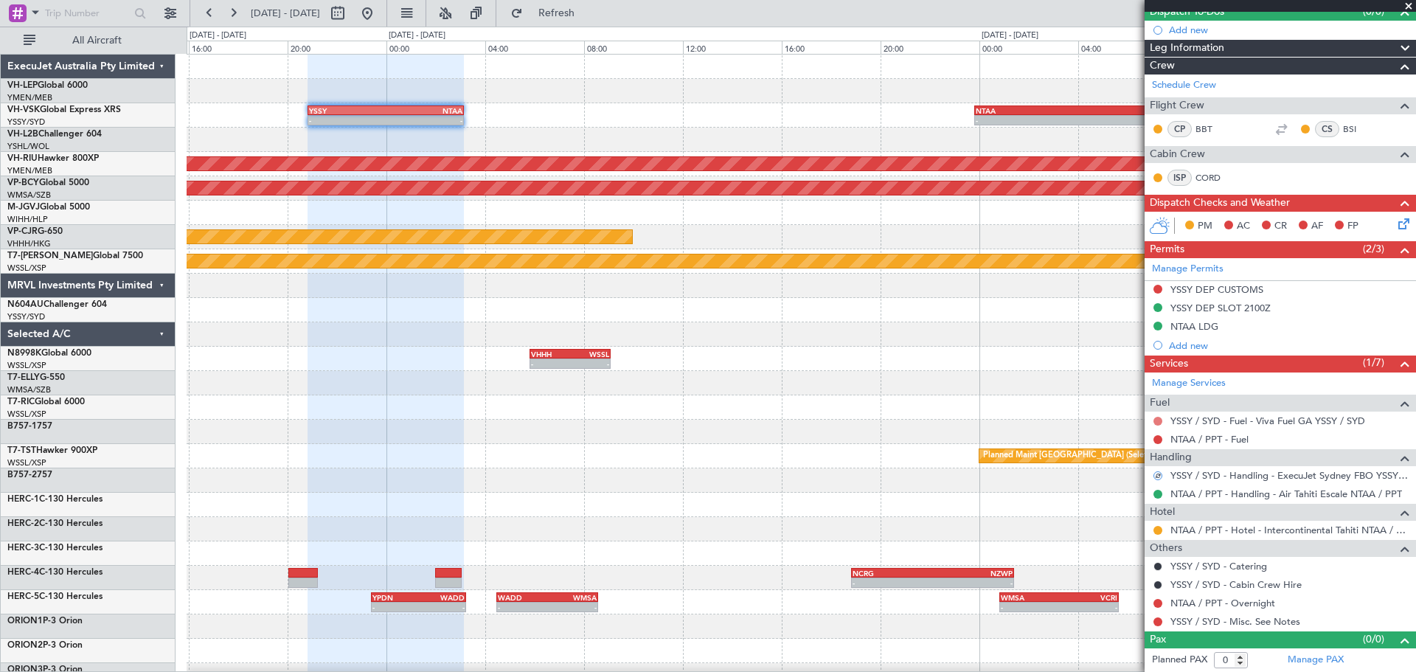
click at [1158, 419] on button at bounding box center [1158, 421] width 9 height 9
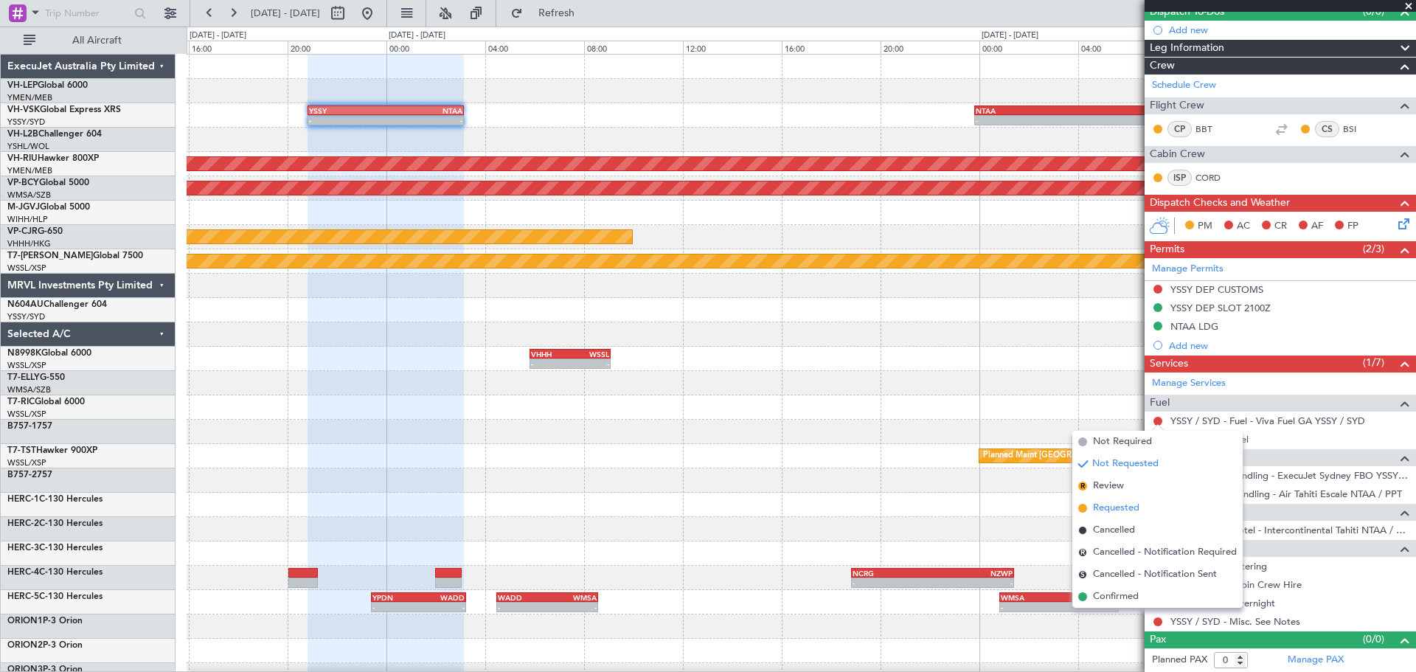
click at [1112, 509] on span "Requested" at bounding box center [1116, 508] width 46 height 15
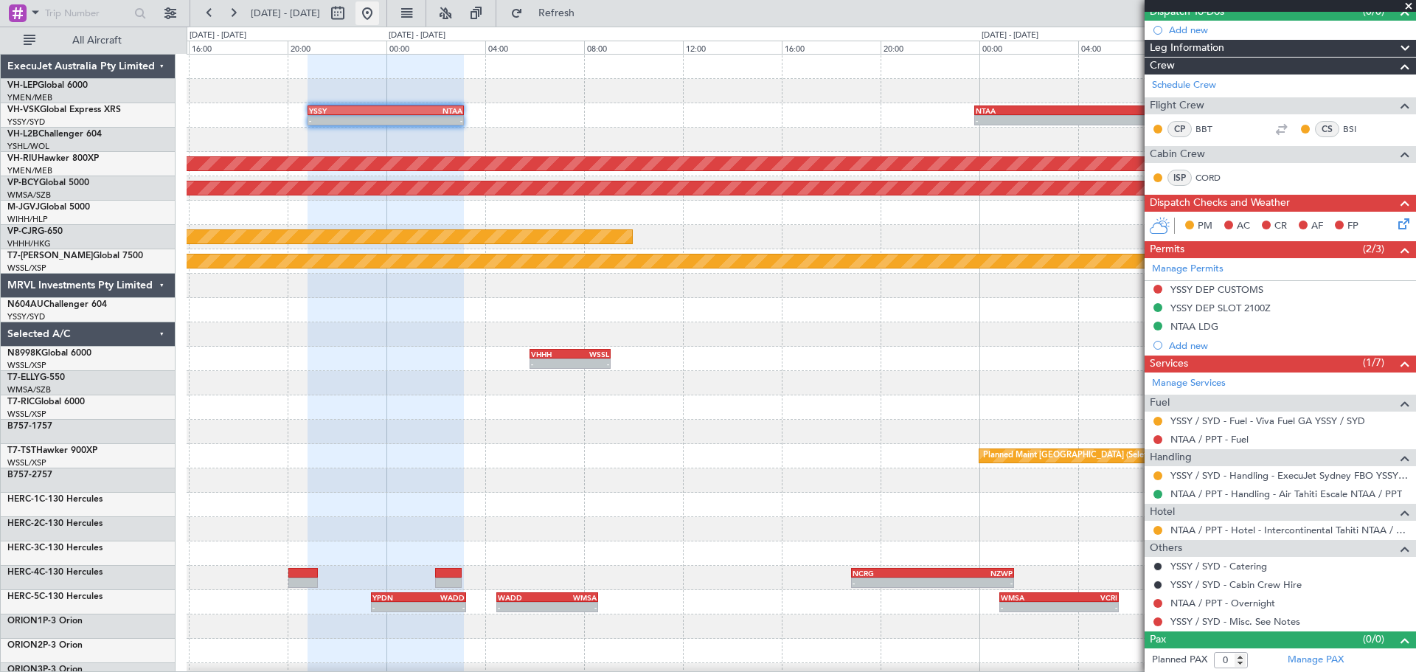
click at [379, 13] on button at bounding box center [368, 13] width 24 height 24
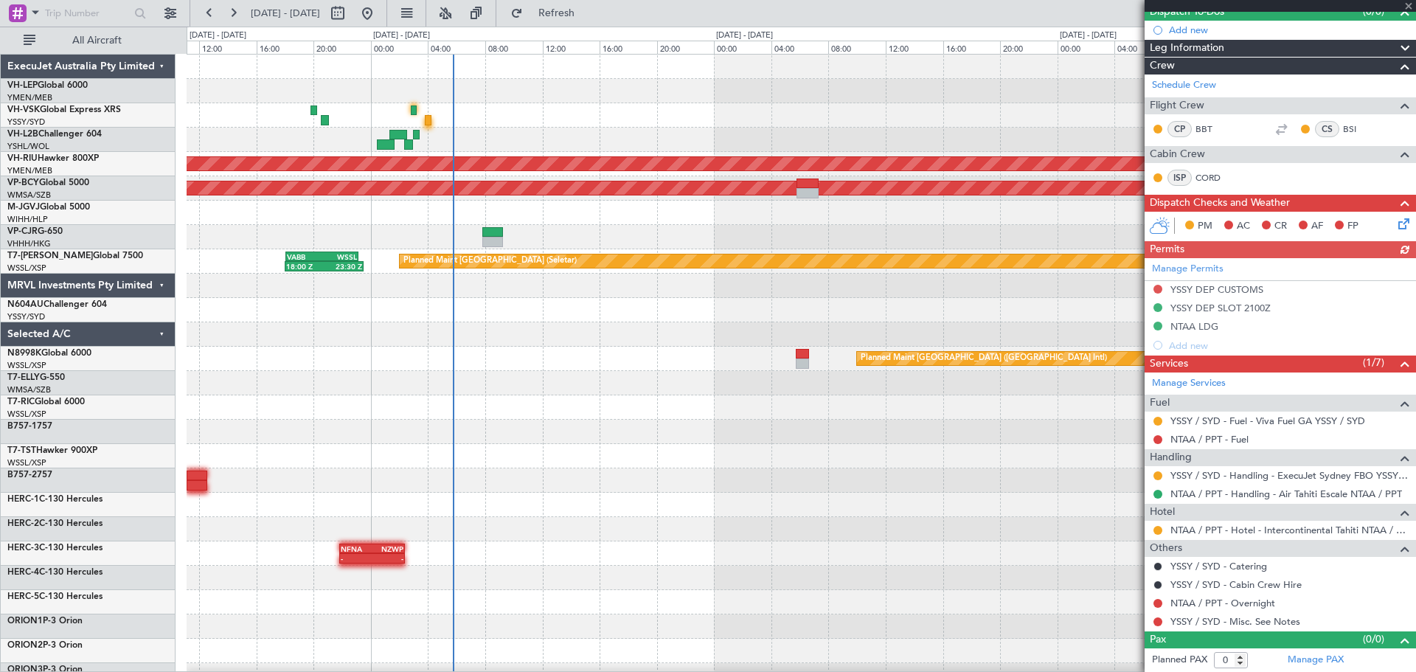
click at [532, 140] on div at bounding box center [801, 140] width 1229 height 24
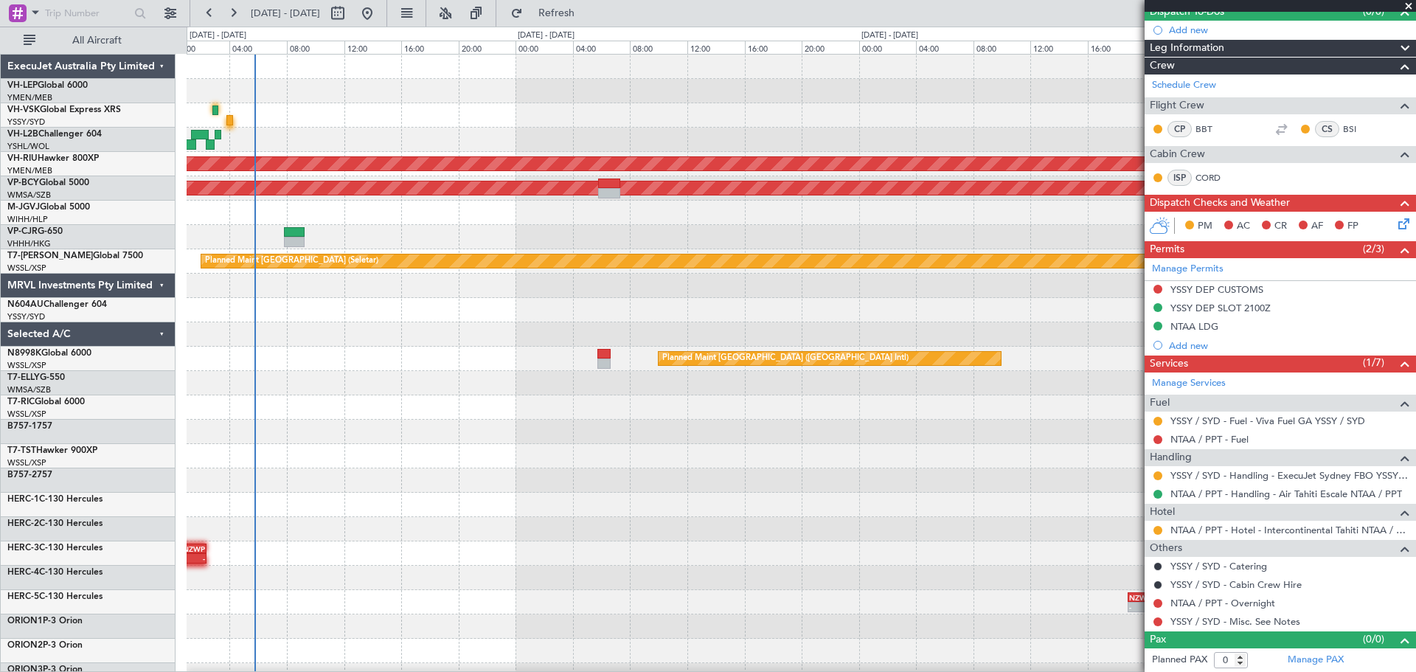
click at [550, 147] on div "Unplanned Maint Sydney ([PERSON_NAME] Intl) - - YSSY 20:50 Z NTAA 03:10 Z Plann…" at bounding box center [801, 456] width 1229 height 803
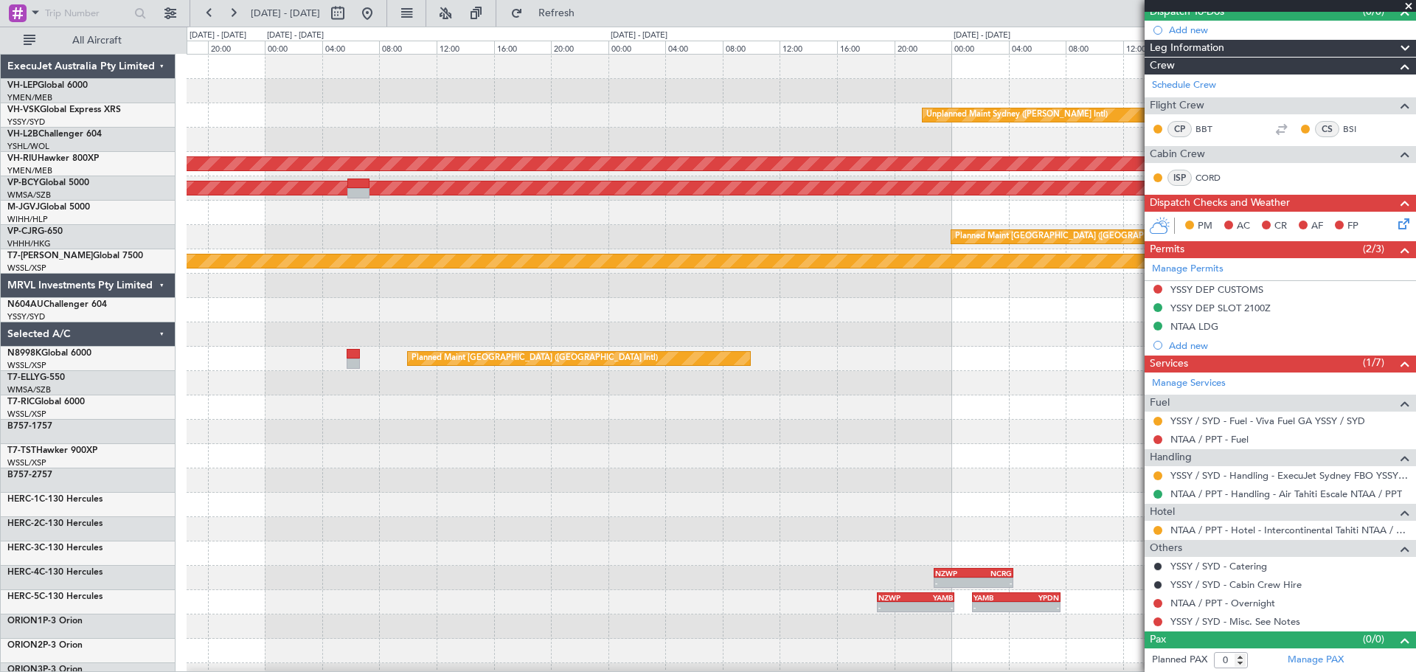
click at [616, 140] on div "Unplanned Maint Sydney ([PERSON_NAME] Intl) - - YSSY 20:50 Z NTAA 03:10 Z - - N…" at bounding box center [801, 456] width 1229 height 803
